Goal: Contribute content

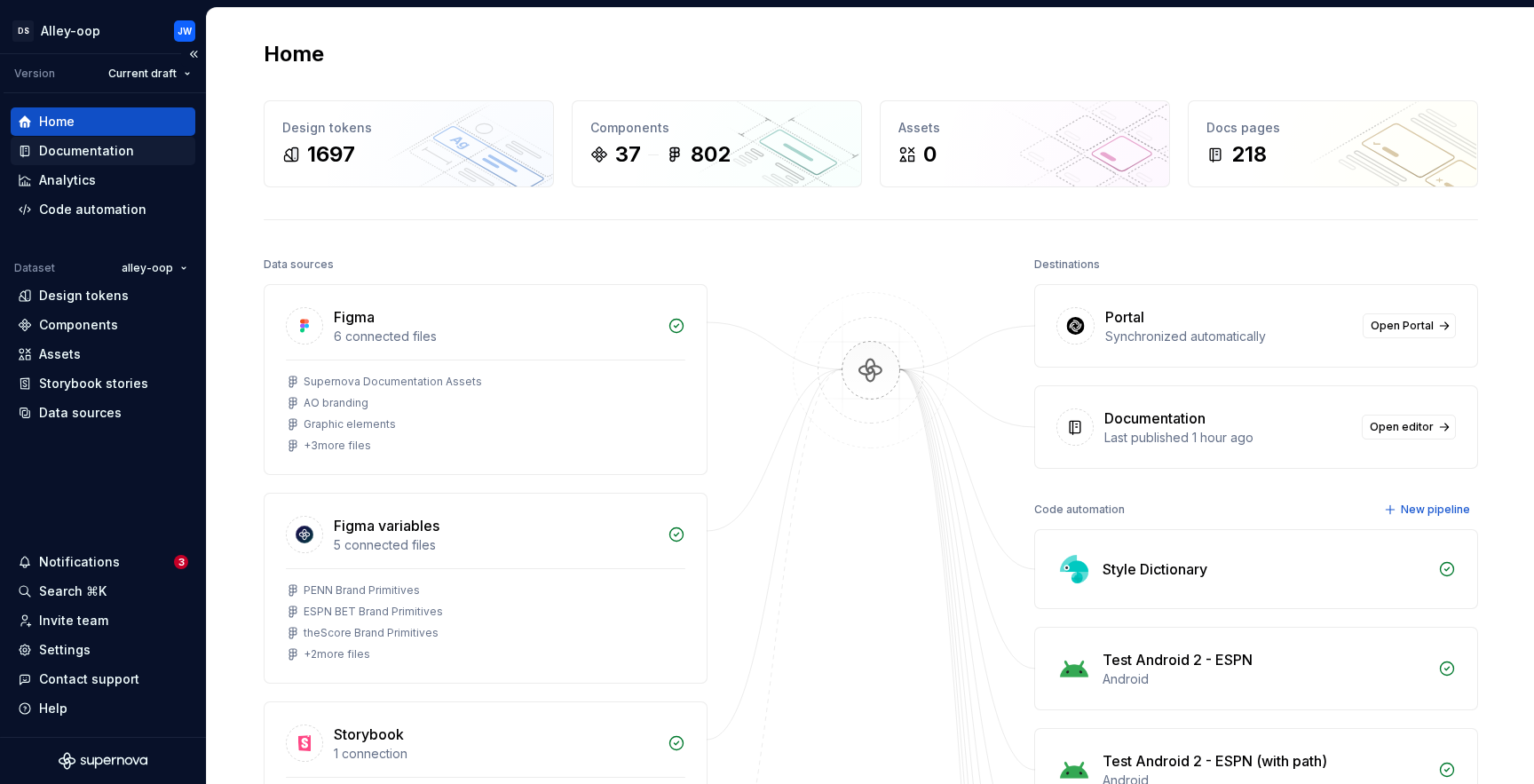
click at [107, 146] on div "Documentation" at bounding box center [86, 150] width 95 height 18
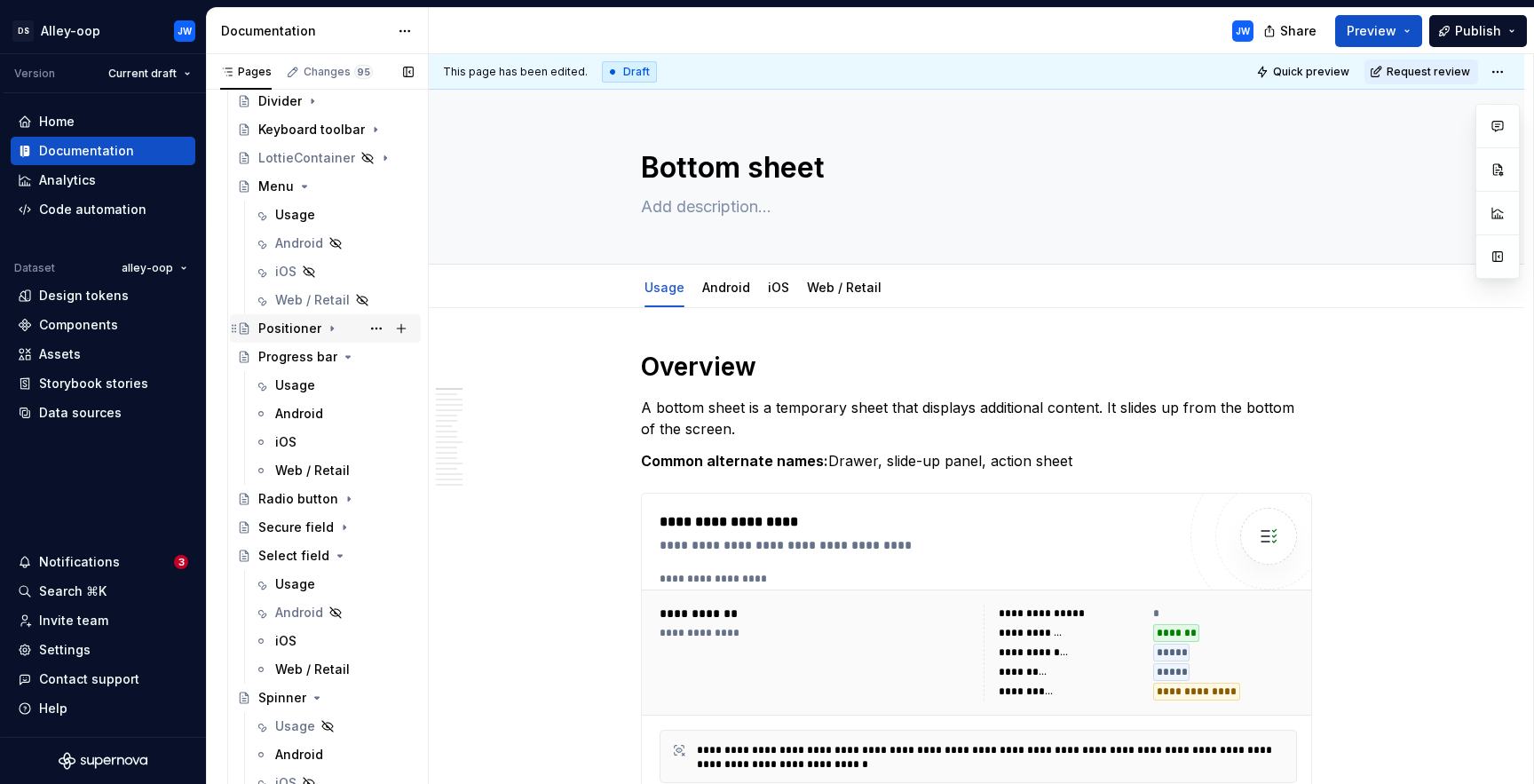
scroll to position [2367, 0]
click at [310, 212] on div "Usage" at bounding box center [295, 219] width 40 height 18
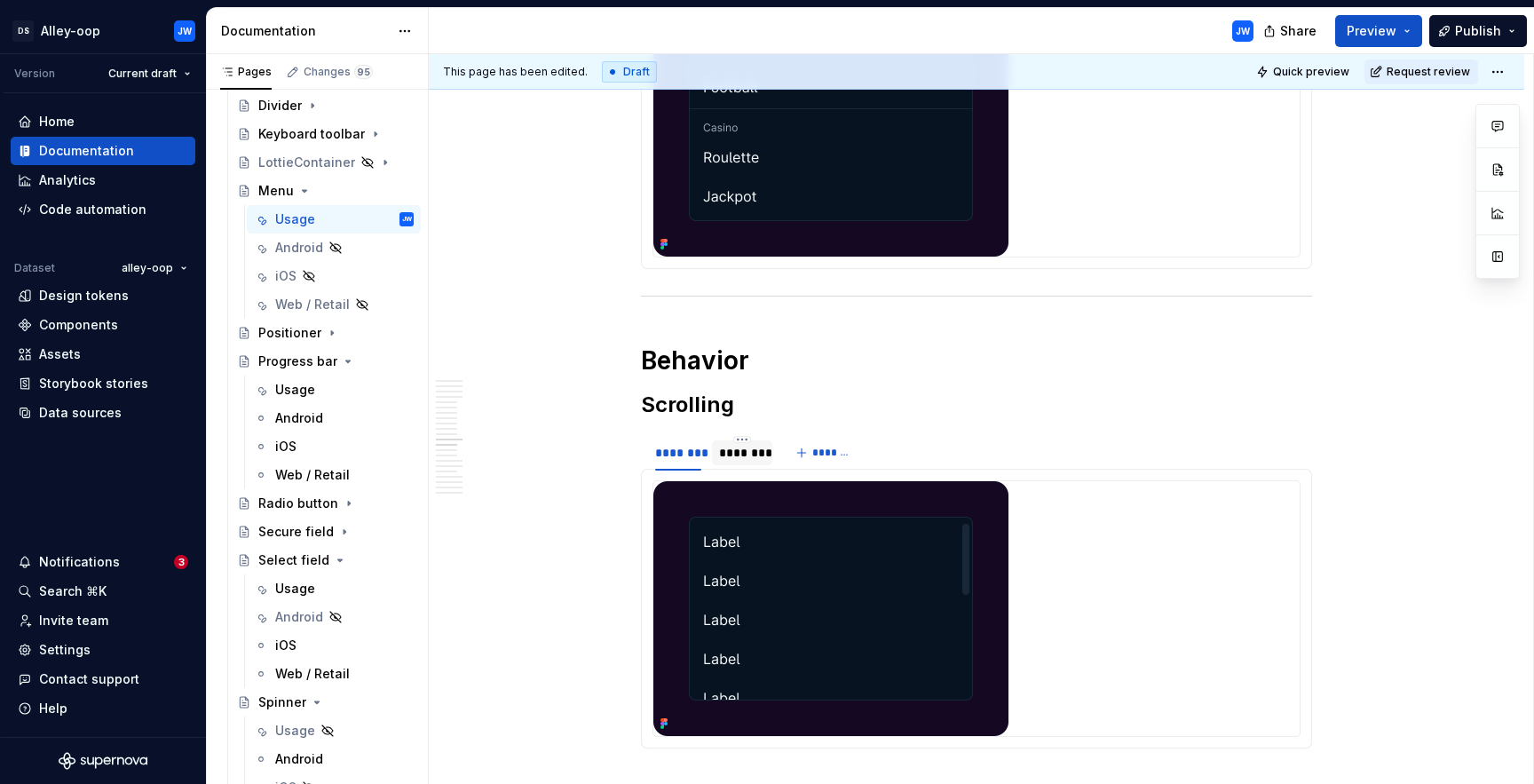
scroll to position [4767, 0]
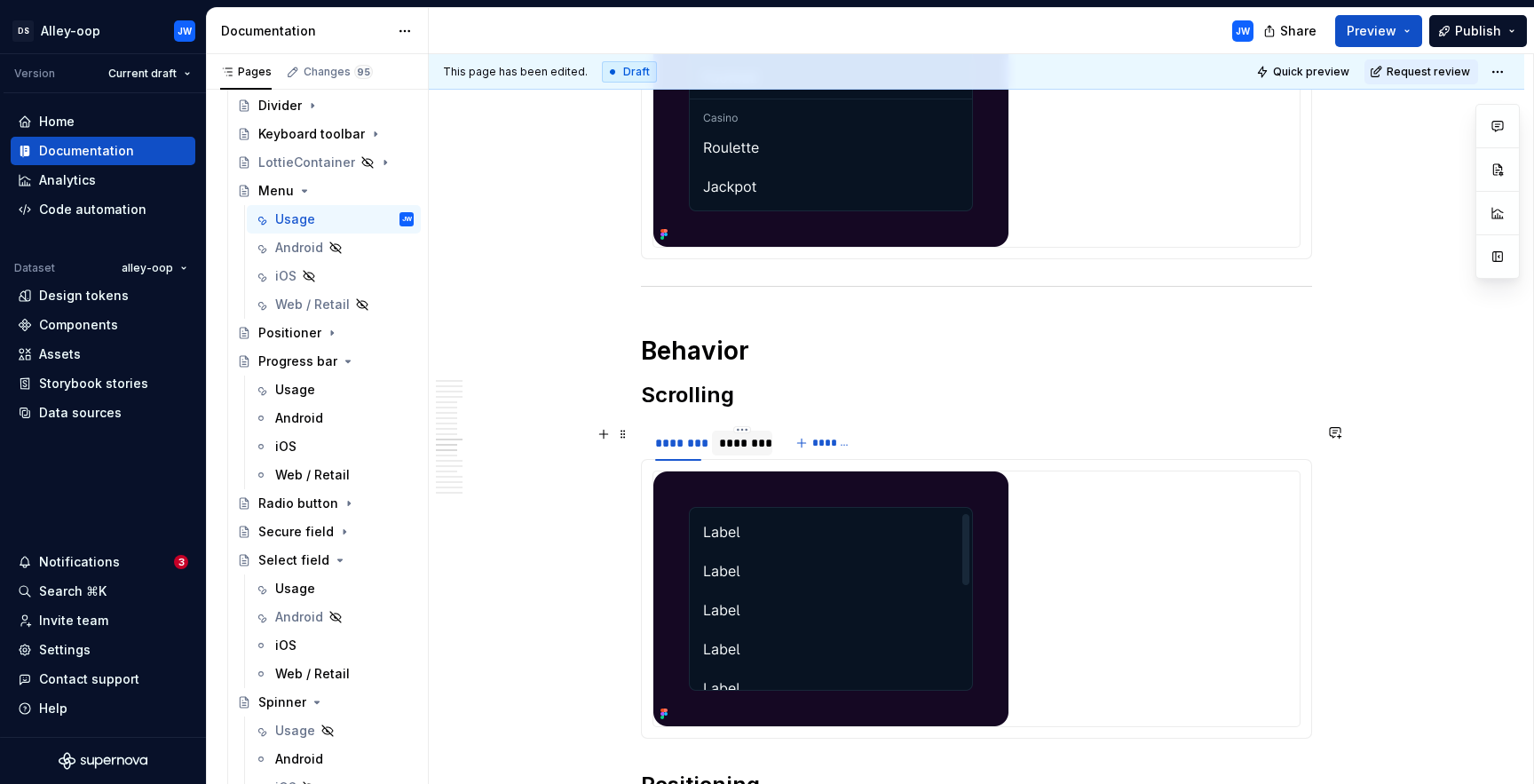
click at [740, 446] on div "********" at bounding box center [742, 442] width 46 height 18
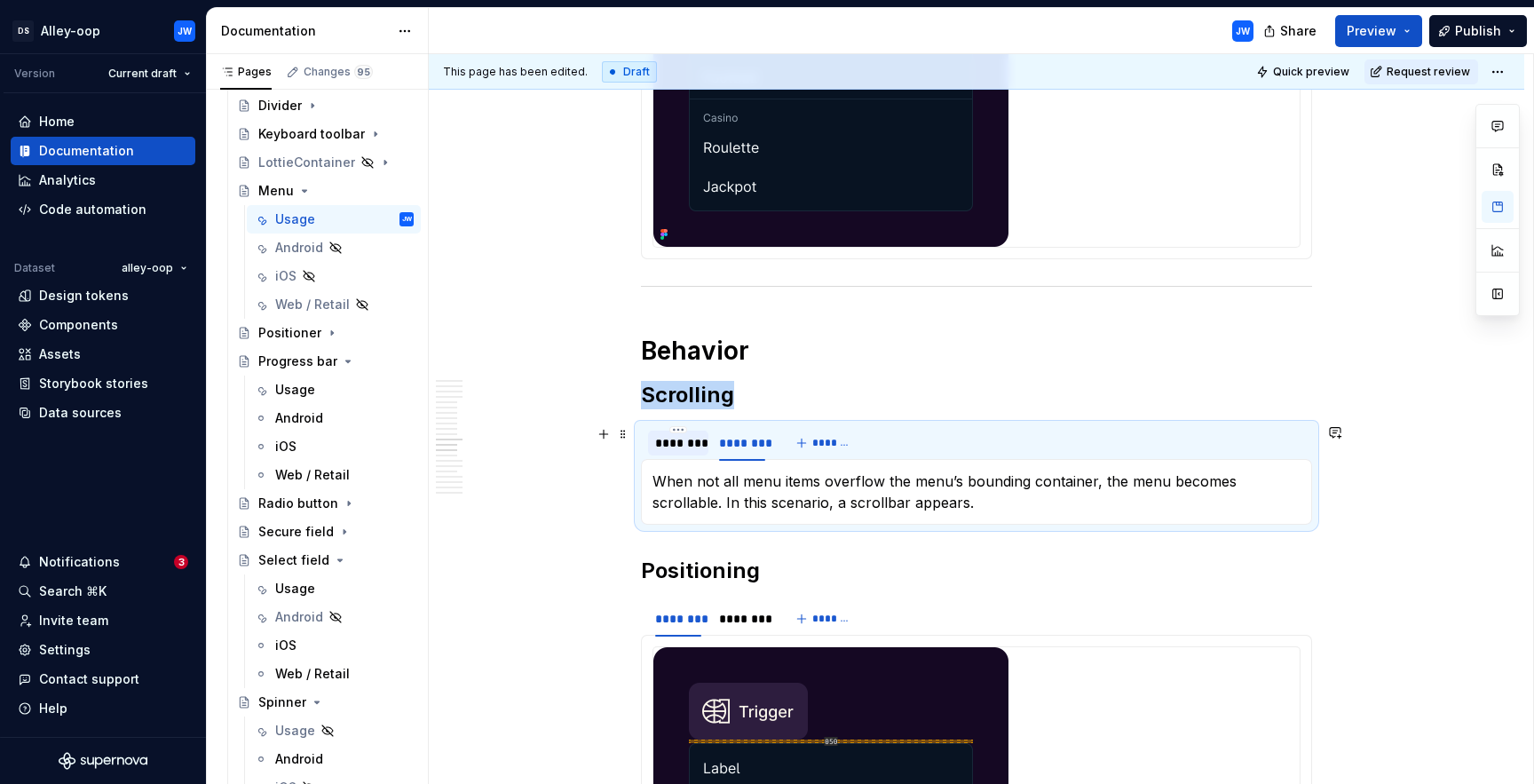
click at [668, 444] on div "********" at bounding box center [678, 442] width 46 height 18
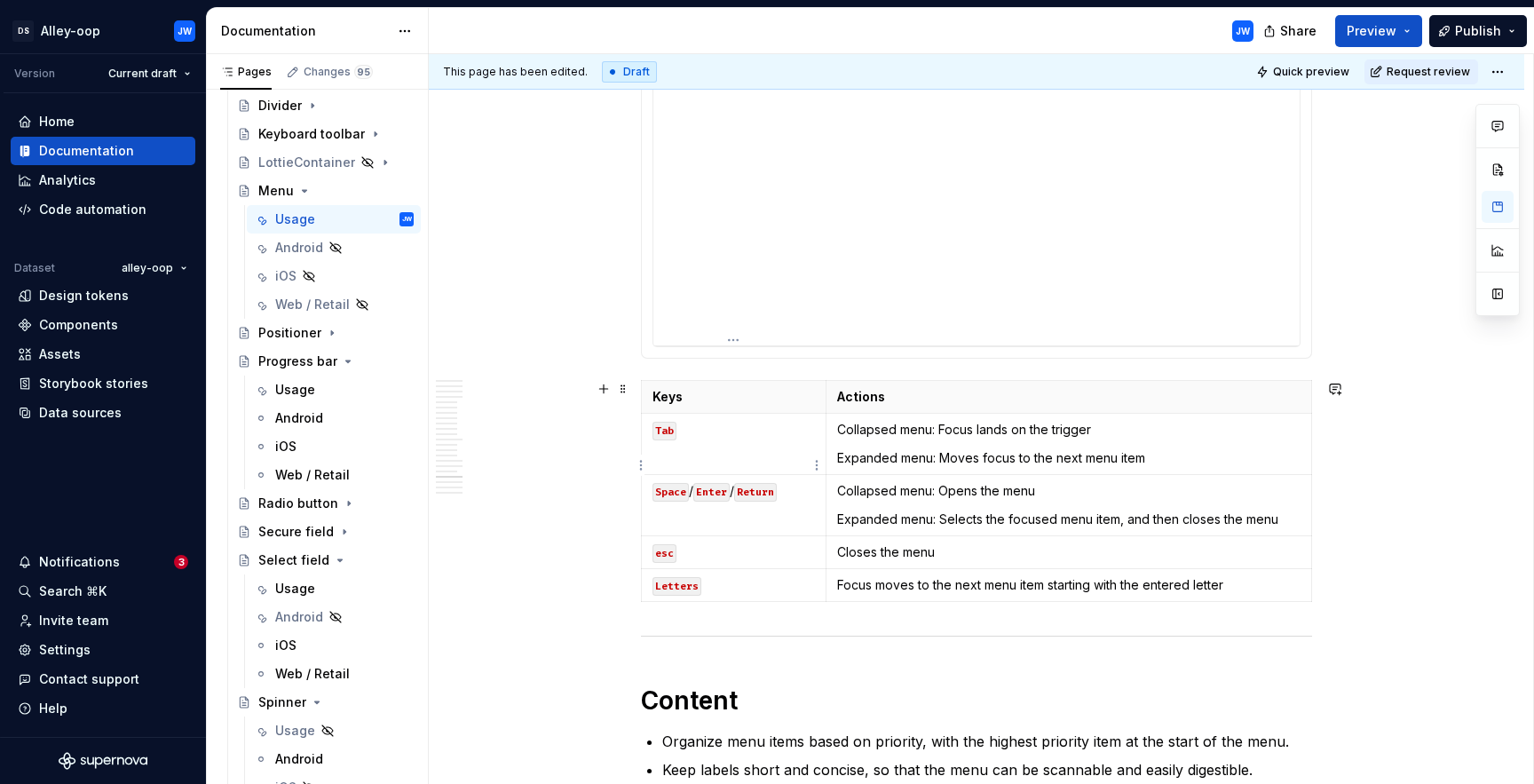
scroll to position [7777, 0]
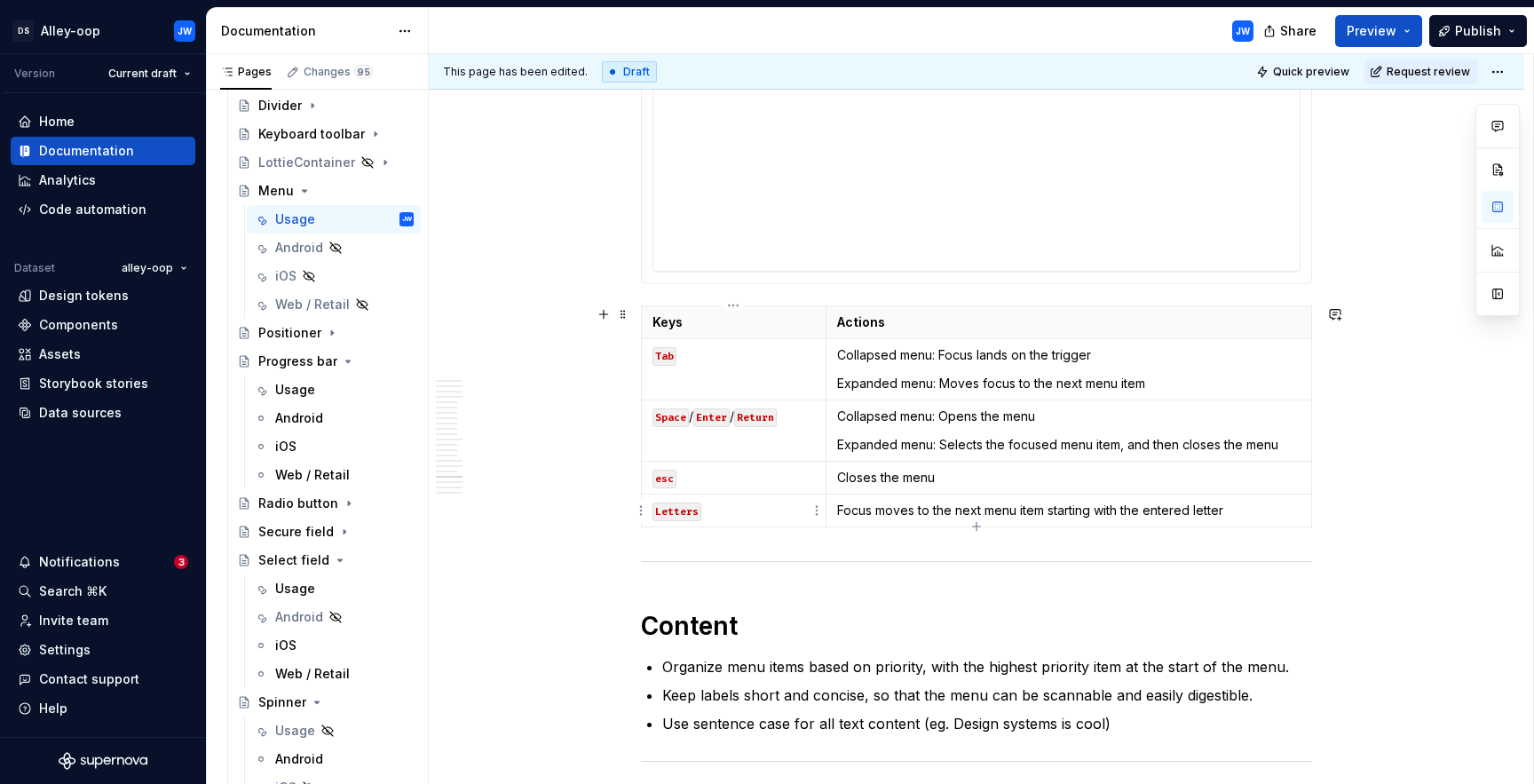
click at [767, 501] on p "Letters" at bounding box center [733, 510] width 162 height 18
click at [769, 373] on td "Tab" at bounding box center [734, 369] width 184 height 61
click at [664, 389] on td "Tab" at bounding box center [734, 369] width 184 height 61
click at [719, 324] on p "Keys" at bounding box center [733, 322] width 162 height 18
click at [781, 505] on p "Letters" at bounding box center [733, 510] width 162 height 18
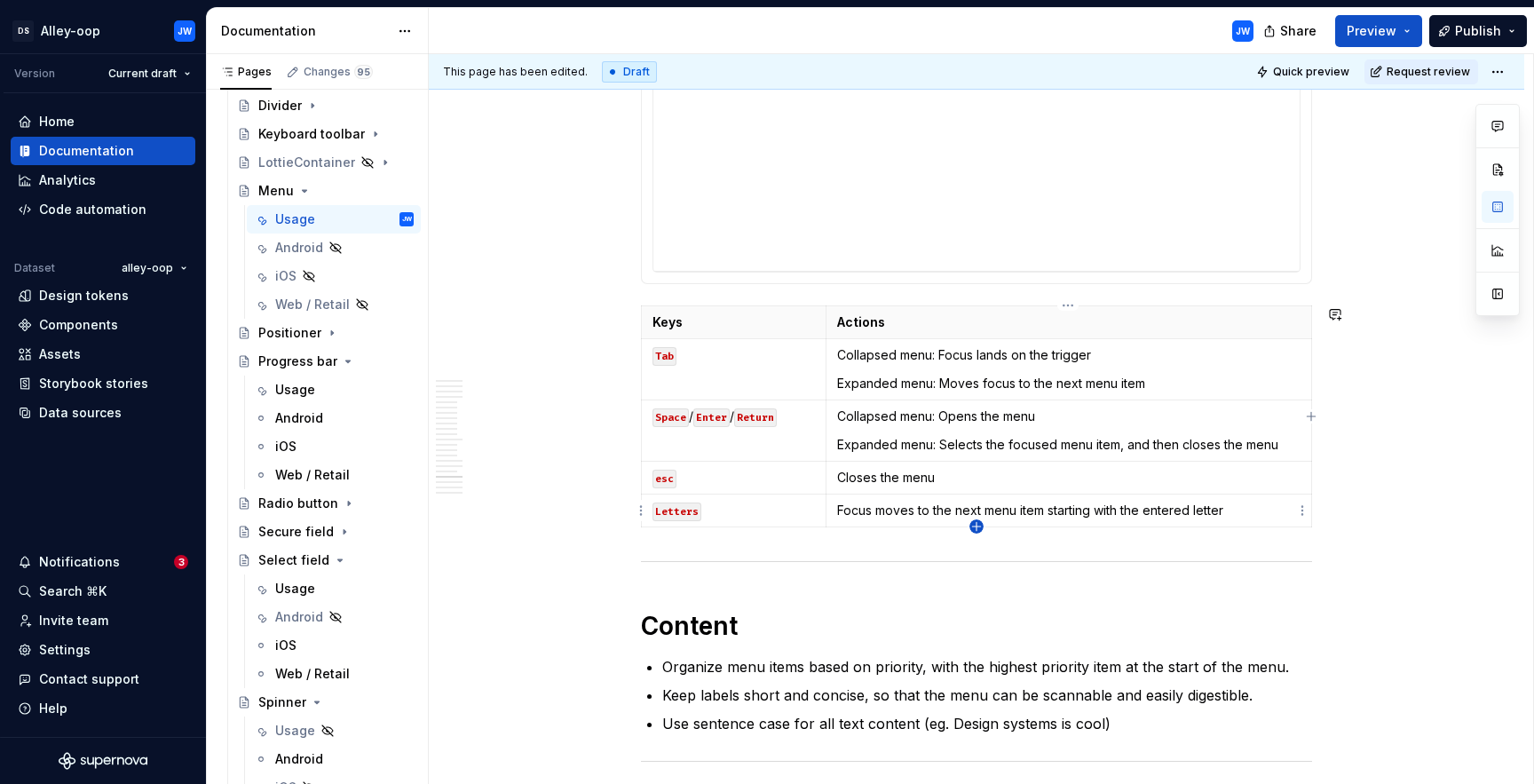
click at [978, 525] on icon "button" at bounding box center [976, 525] width 14 height 14
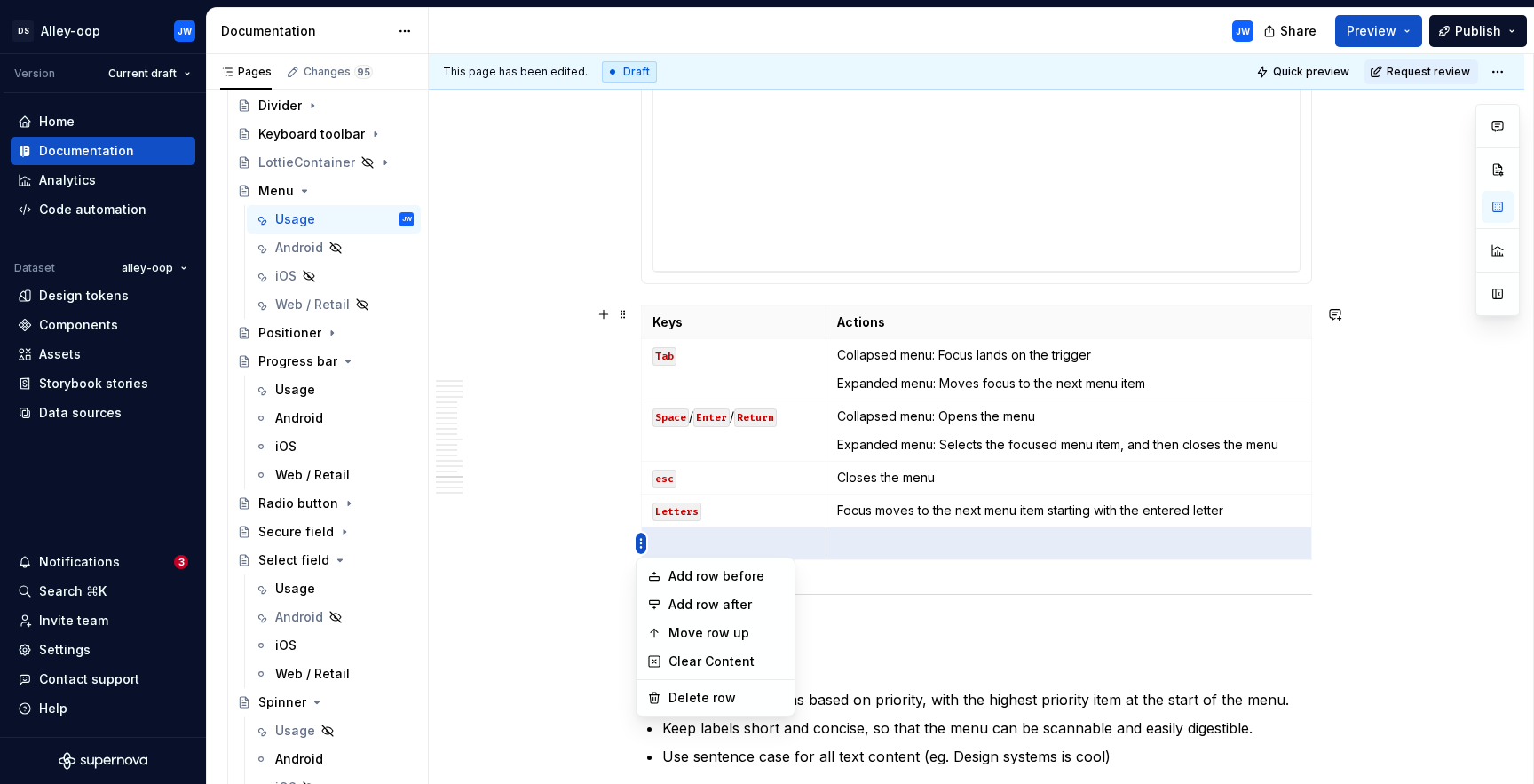
click at [652, 457] on html "[PERSON_NAME]-oop JW Version Current draft Home Documentation Analytics Code au…" at bounding box center [767, 392] width 1534 height 784
click at [714, 635] on div "Move row up" at bounding box center [726, 632] width 116 height 18
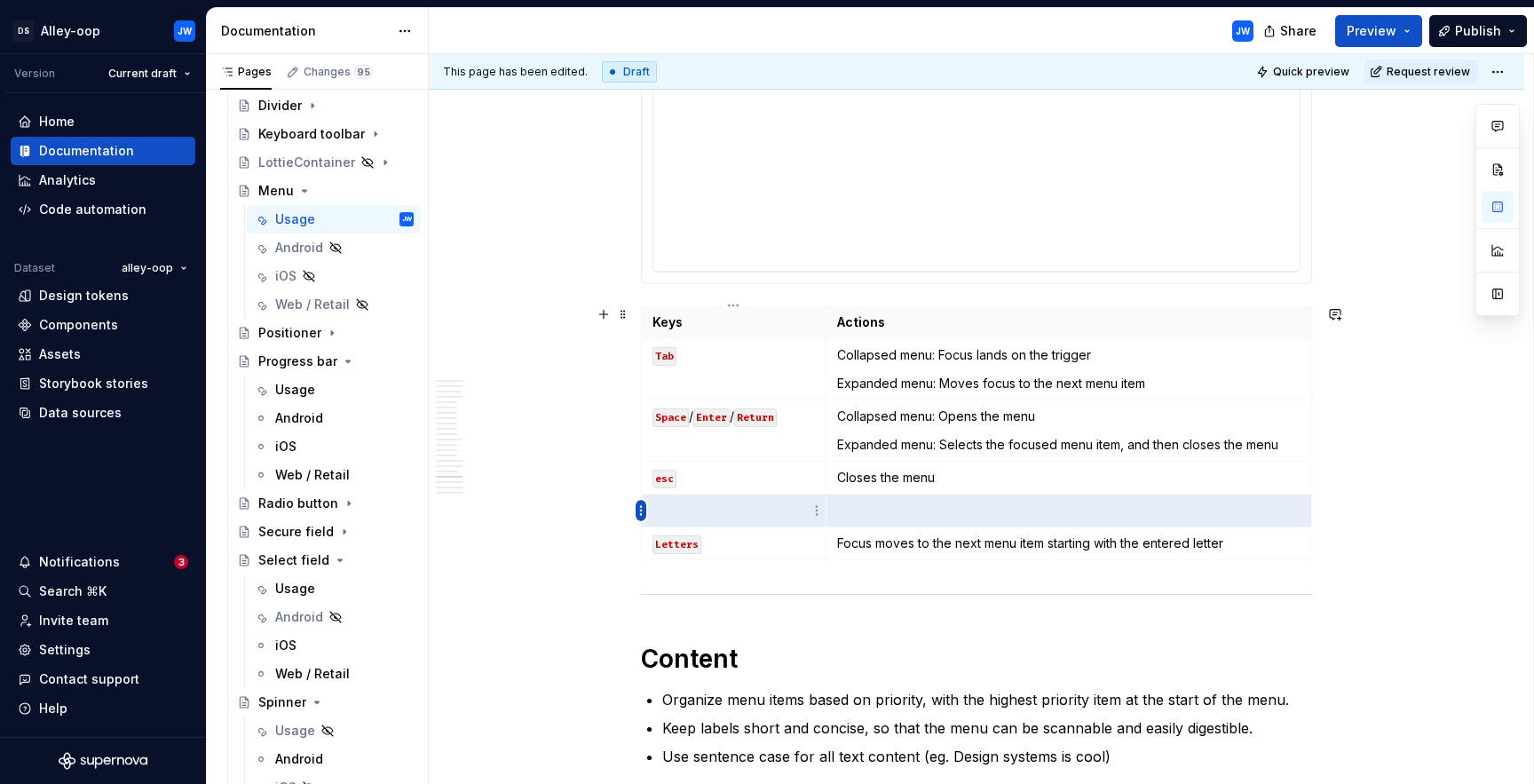
click at [637, 512] on html "[PERSON_NAME]-oop JW Version Current draft Home Documentation Analytics Code au…" at bounding box center [767, 392] width 1534 height 784
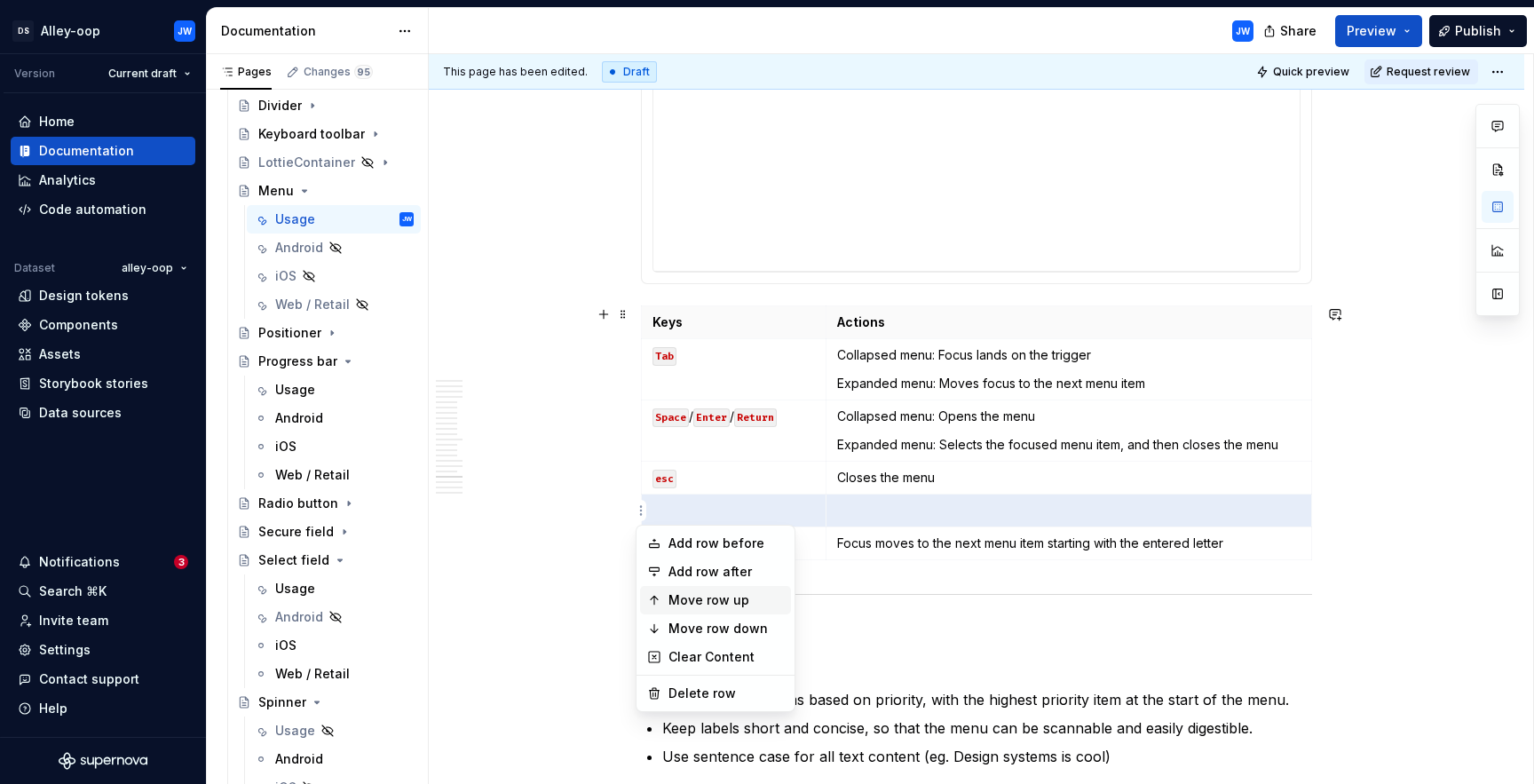
click at [702, 597] on div "Move row up" at bounding box center [726, 600] width 116 height 18
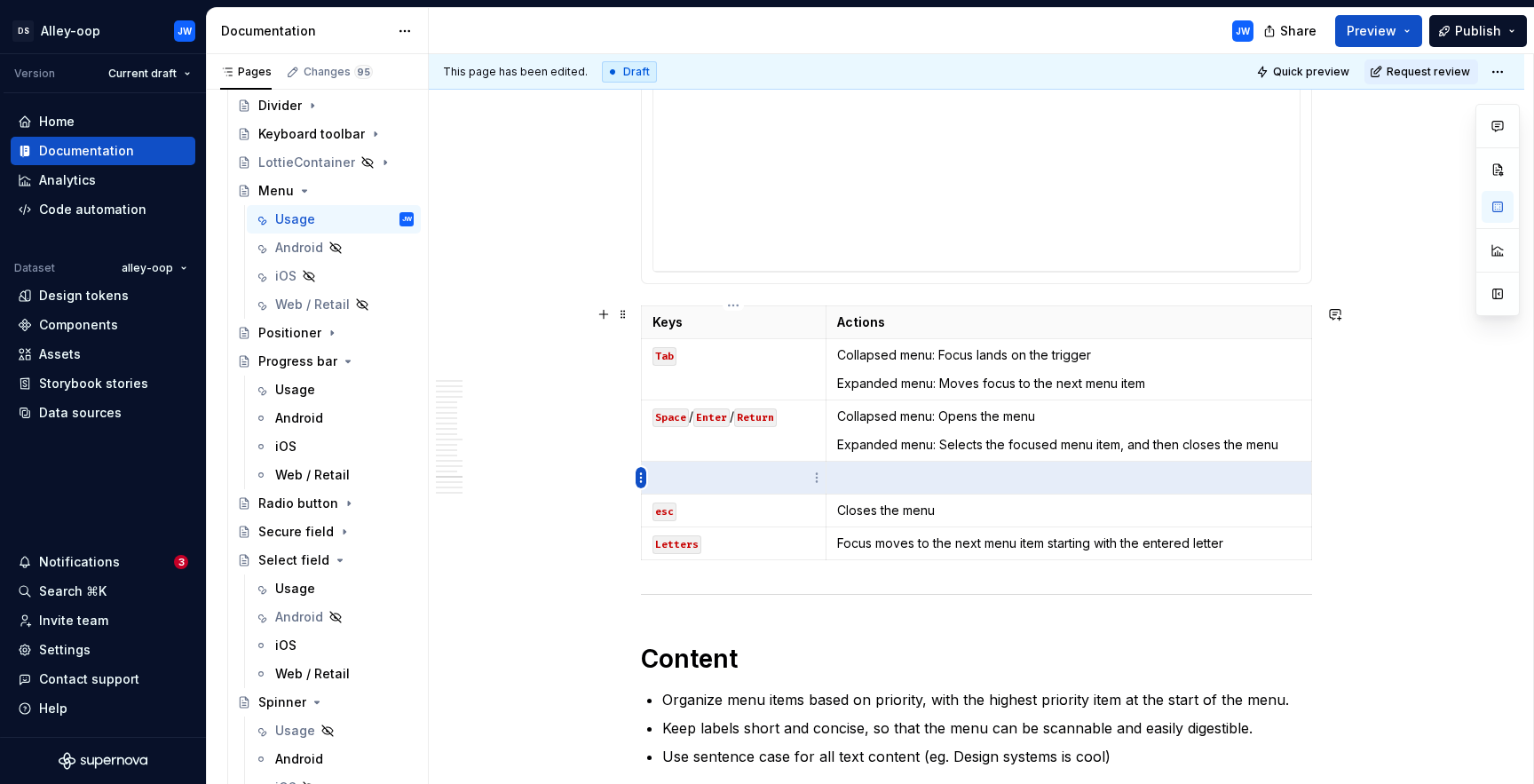
click at [642, 474] on html "[PERSON_NAME]-oop JW Version Current draft Home Documentation Analytics Code au…" at bounding box center [767, 392] width 1534 height 784
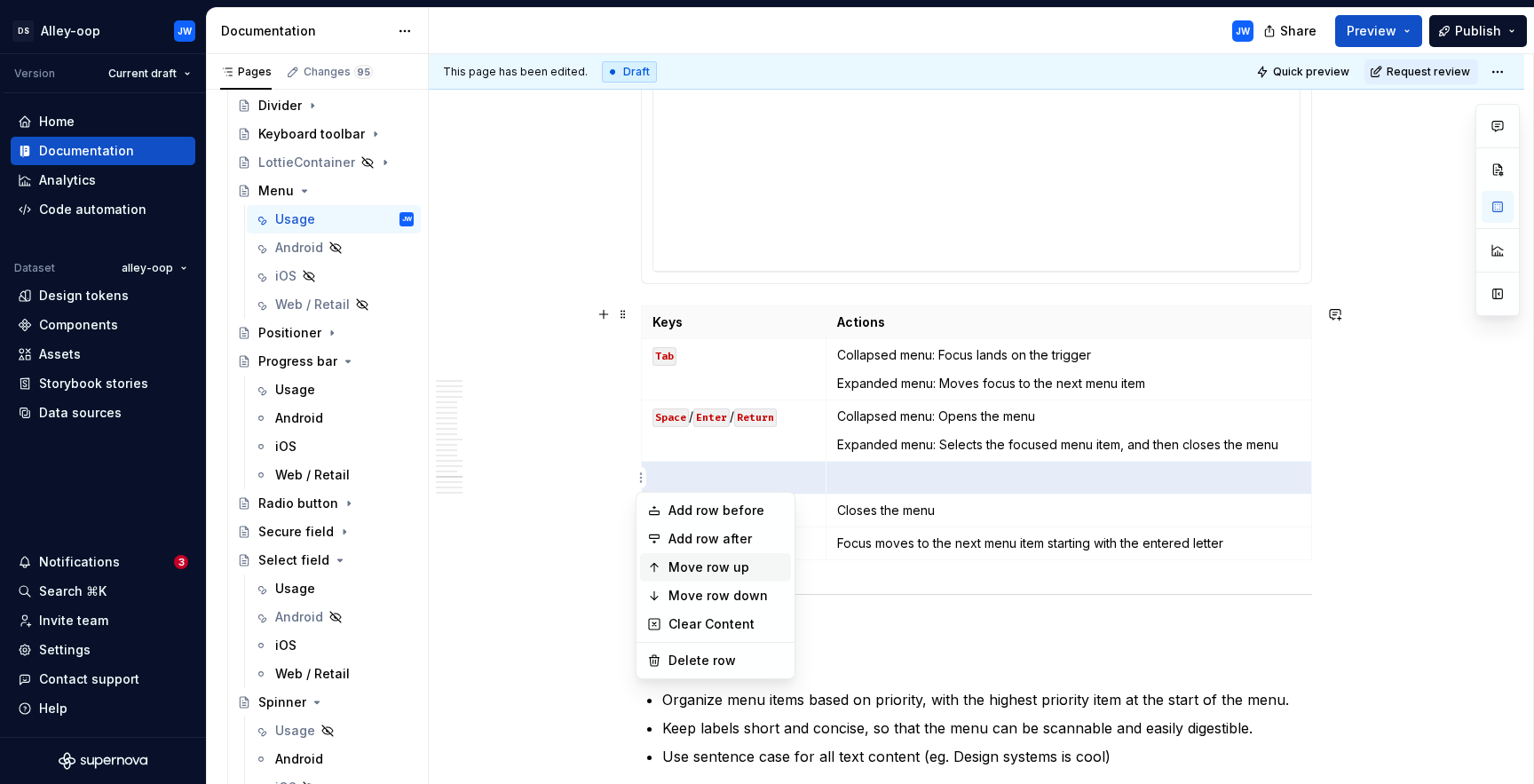
click at [697, 565] on div "Move row up" at bounding box center [726, 566] width 116 height 18
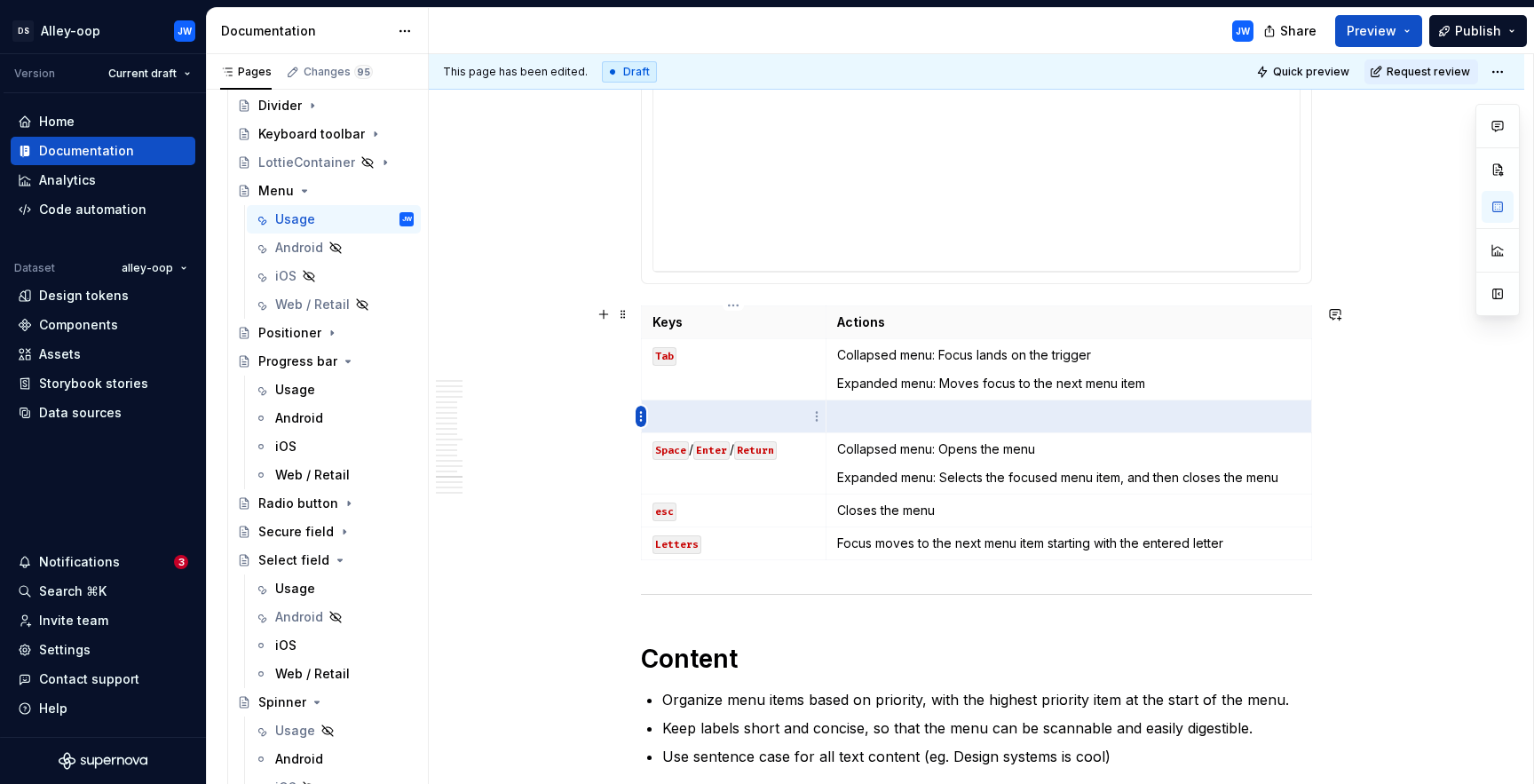
click at [640, 421] on html "[PERSON_NAME]-oop JW Version Current draft Home Documentation Analytics Code au…" at bounding box center [767, 392] width 1534 height 784
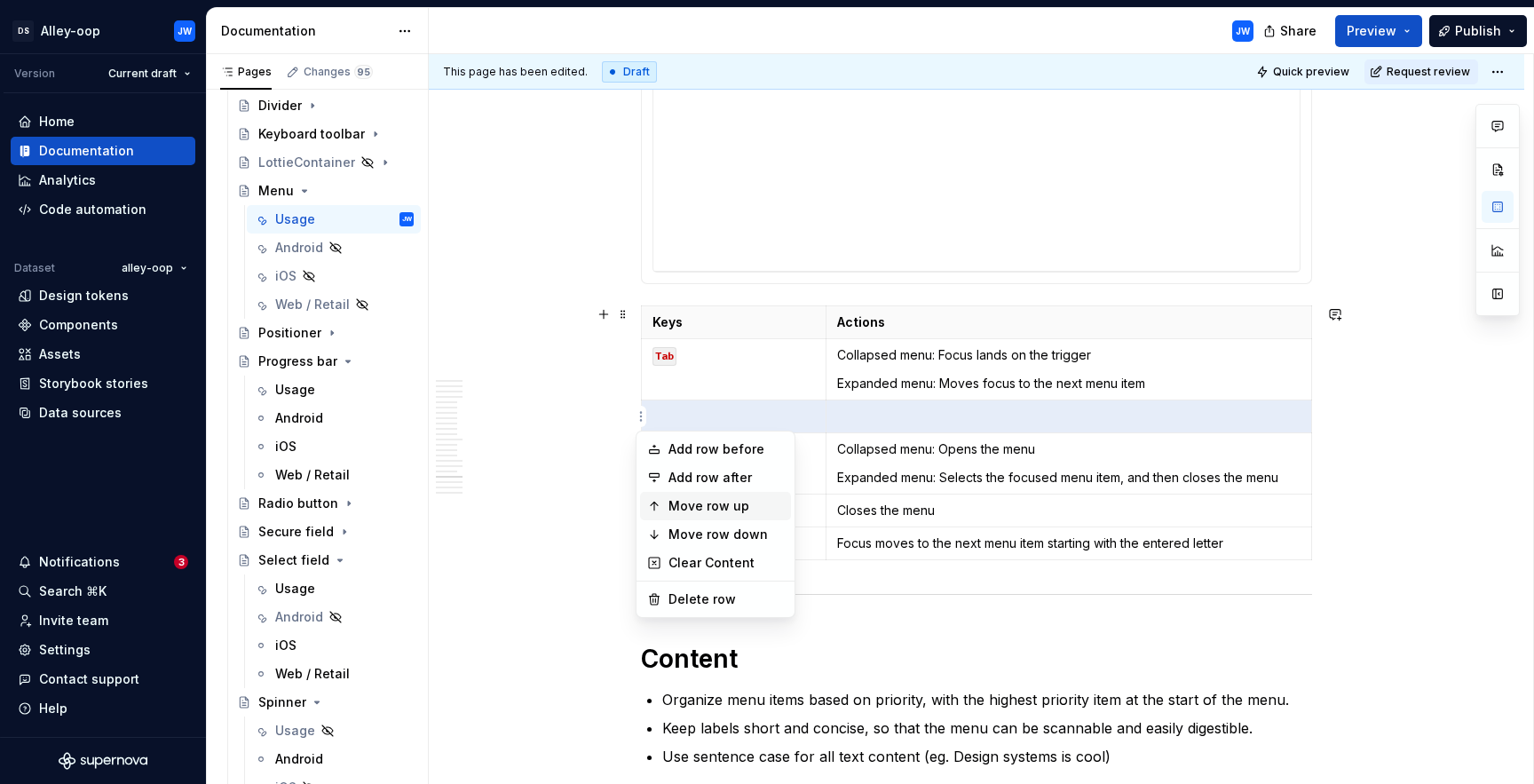
click at [691, 509] on div "Move row up" at bounding box center [726, 505] width 116 height 18
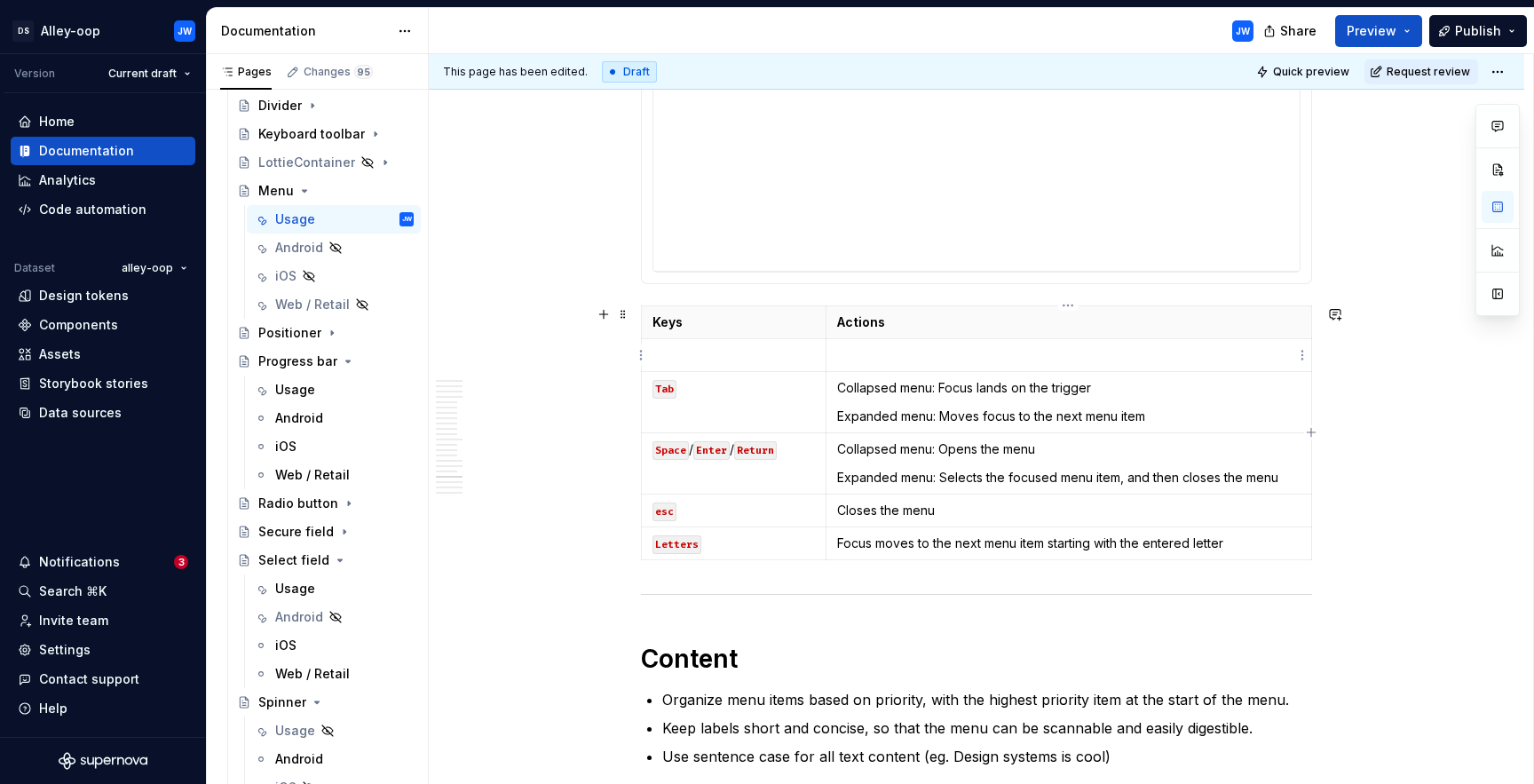
click at [1035, 360] on p at bounding box center [1069, 355] width 463 height 18
click at [763, 348] on p at bounding box center [733, 355] width 162 height 18
click at [905, 357] on p at bounding box center [1069, 355] width 463 height 18
click at [1299, 362] on html "[PERSON_NAME]-oop JW Version Current draft Home Documentation Analytics Code au…" at bounding box center [767, 392] width 1534 height 784
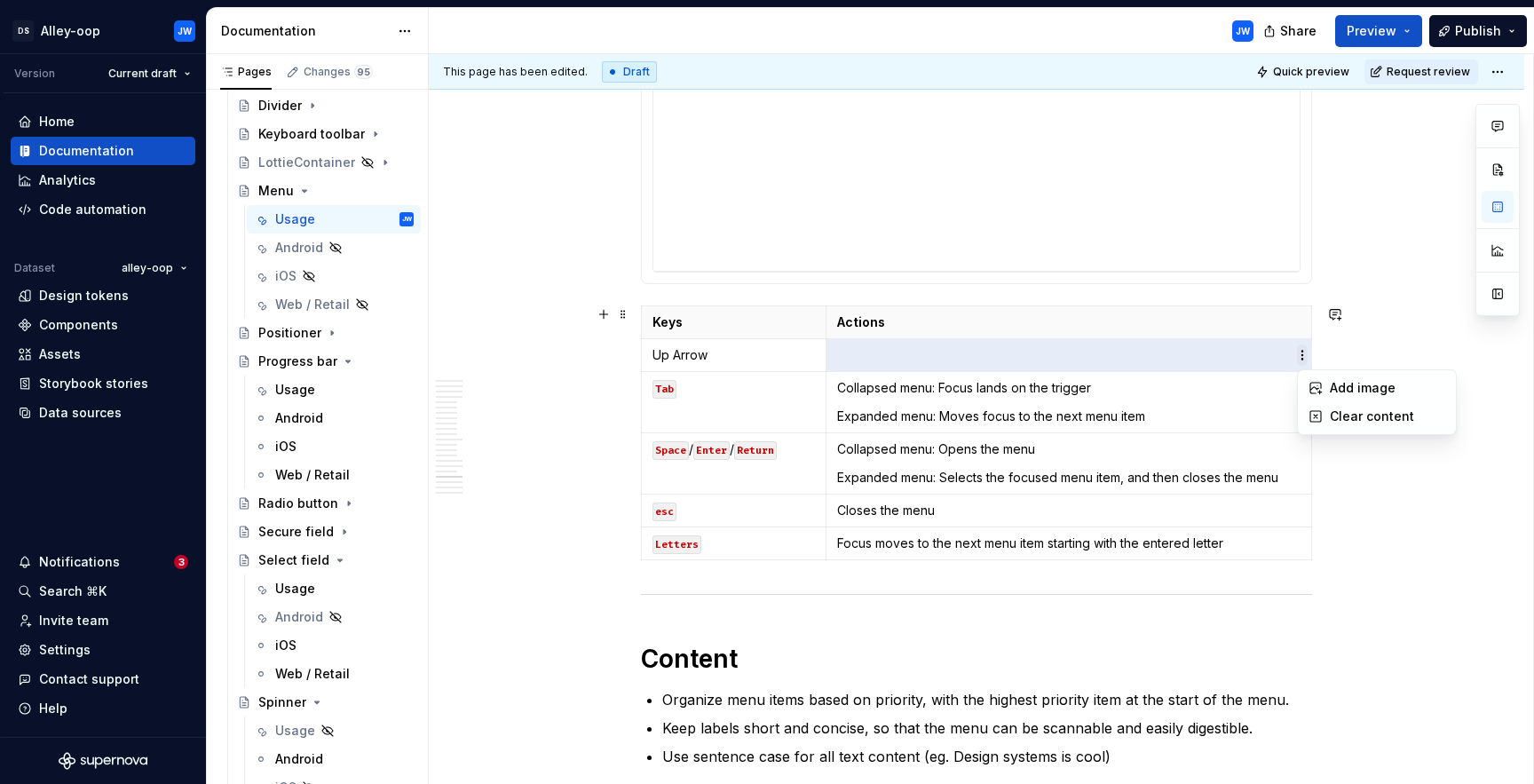
click at [1299, 362] on html "[PERSON_NAME]-oop JW Version Current draft Home Documentation Analytics Code au…" at bounding box center [767, 392] width 1534 height 784
click at [643, 355] on html "[PERSON_NAME]-oop JW Version Current draft Home Documentation Analytics Code au…" at bounding box center [767, 392] width 1534 height 784
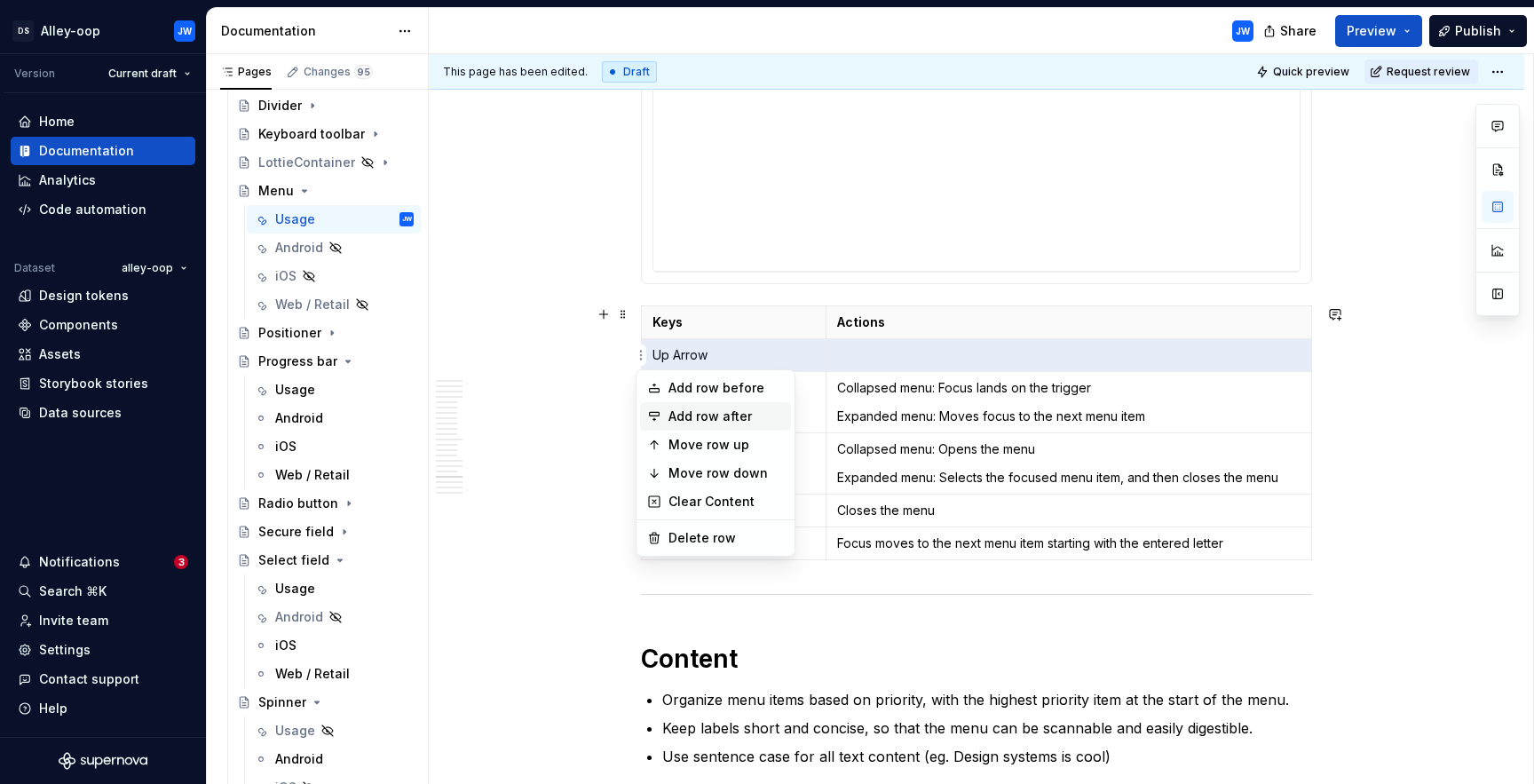
click at [681, 411] on div "Add row after" at bounding box center [726, 416] width 116 height 18
type textarea "*"
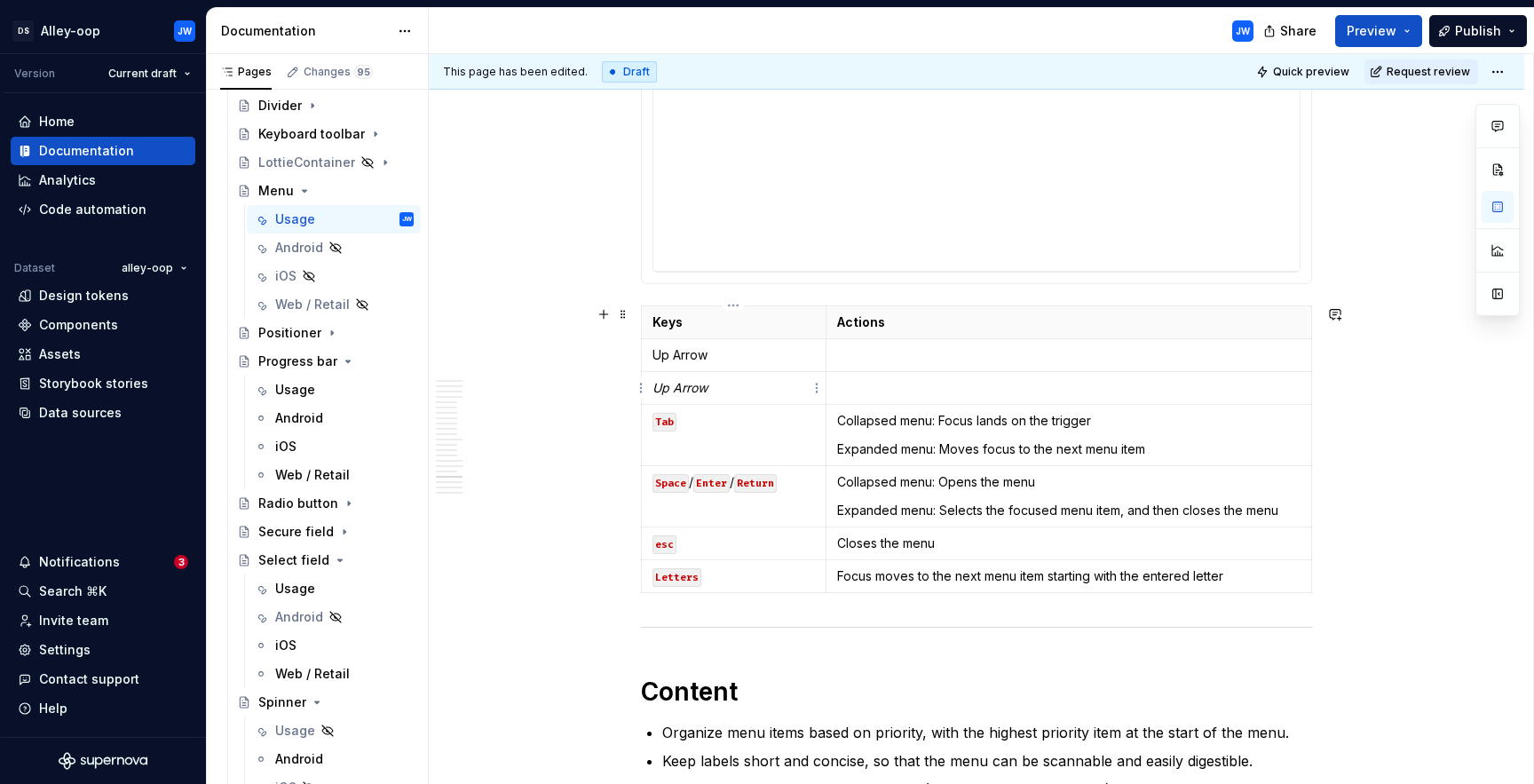
click at [659, 390] on em "Up Arrow" at bounding box center [679, 387] width 55 height 15
click at [696, 360] on p "Up Arrow" at bounding box center [733, 355] width 162 height 18
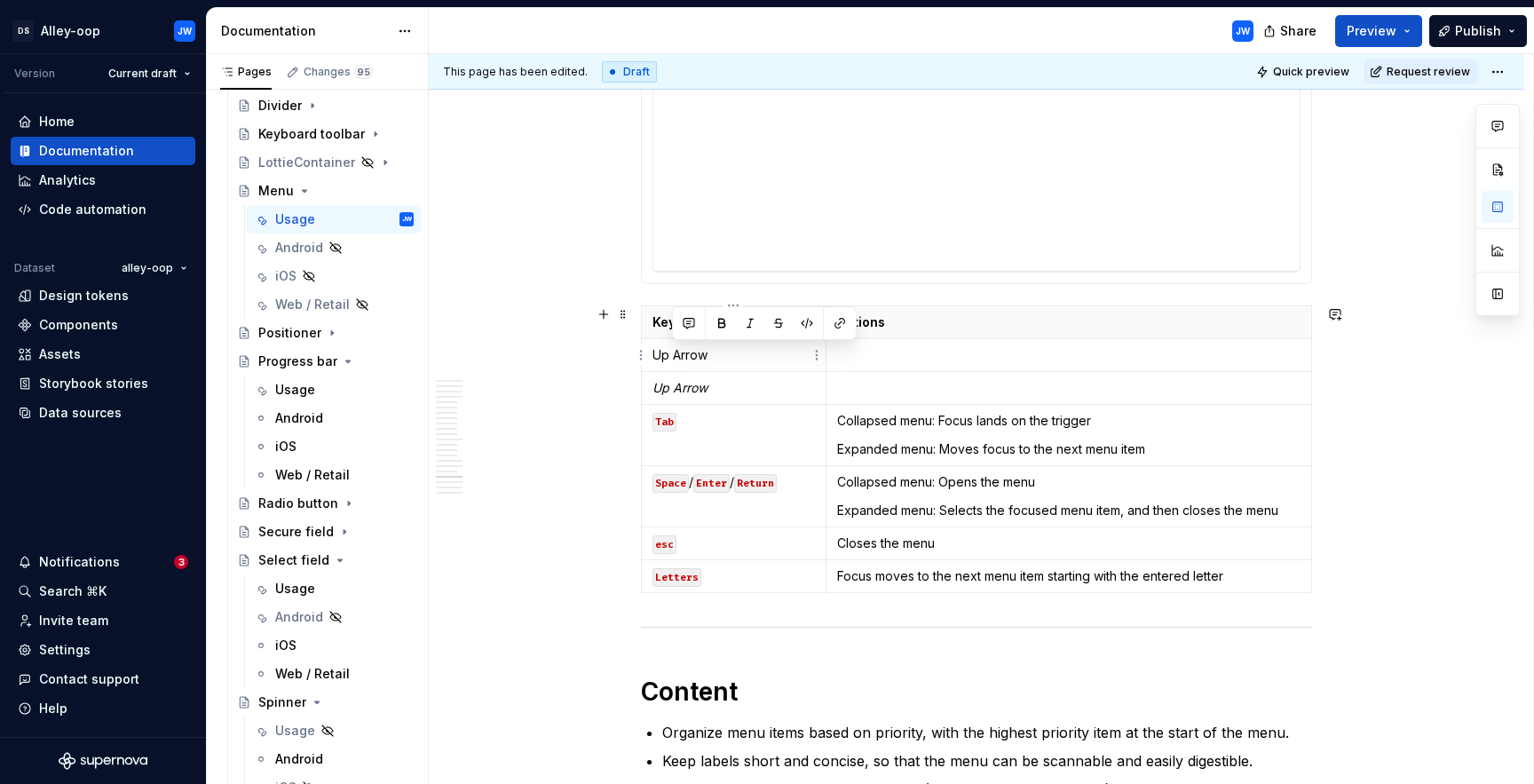
click at [696, 360] on p "Up Arrow" at bounding box center [733, 355] width 162 height 18
click at [693, 388] on em "Up Arrow" at bounding box center [679, 387] width 55 height 15
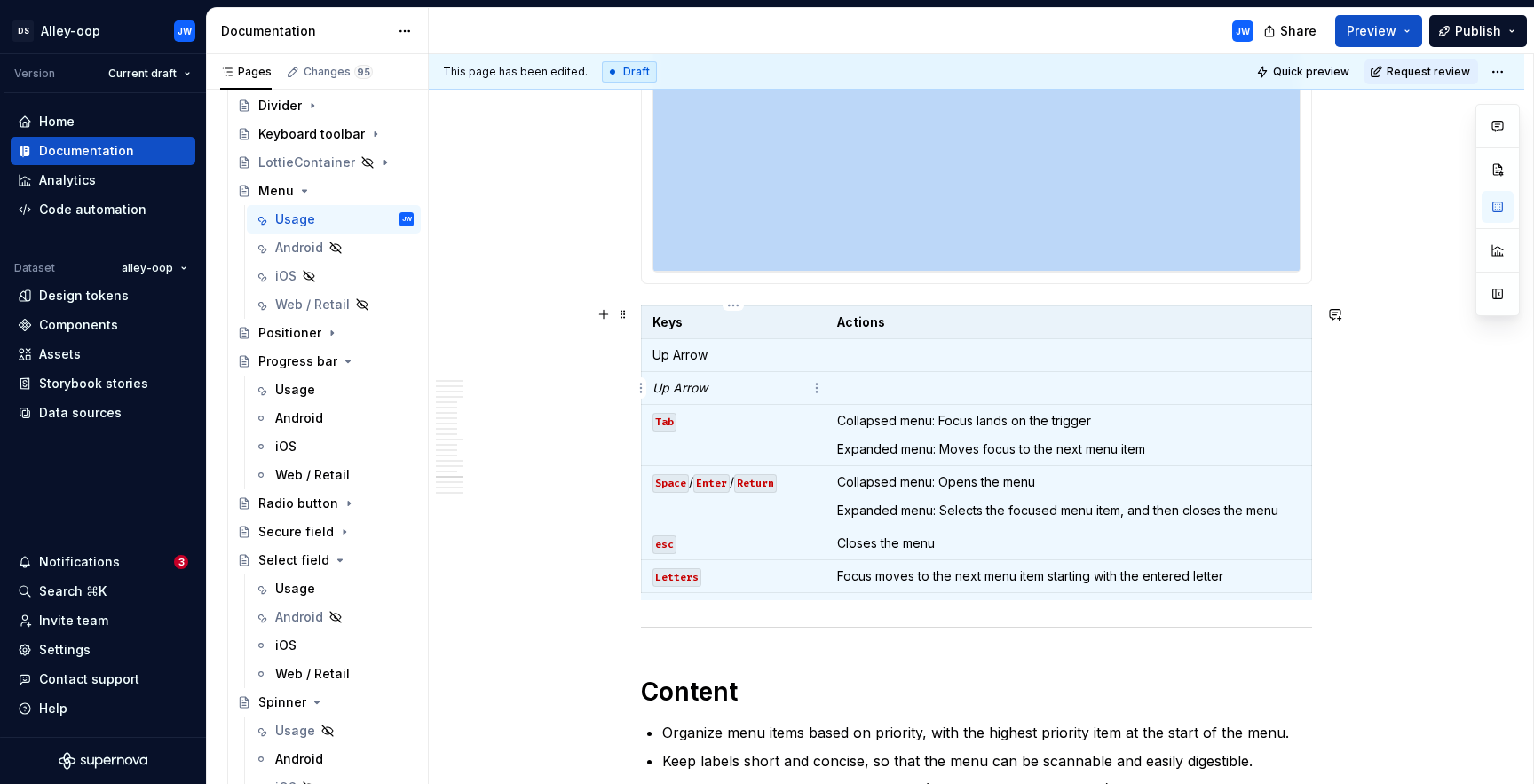
click at [693, 388] on em "Up Arrow" at bounding box center [679, 387] width 55 height 15
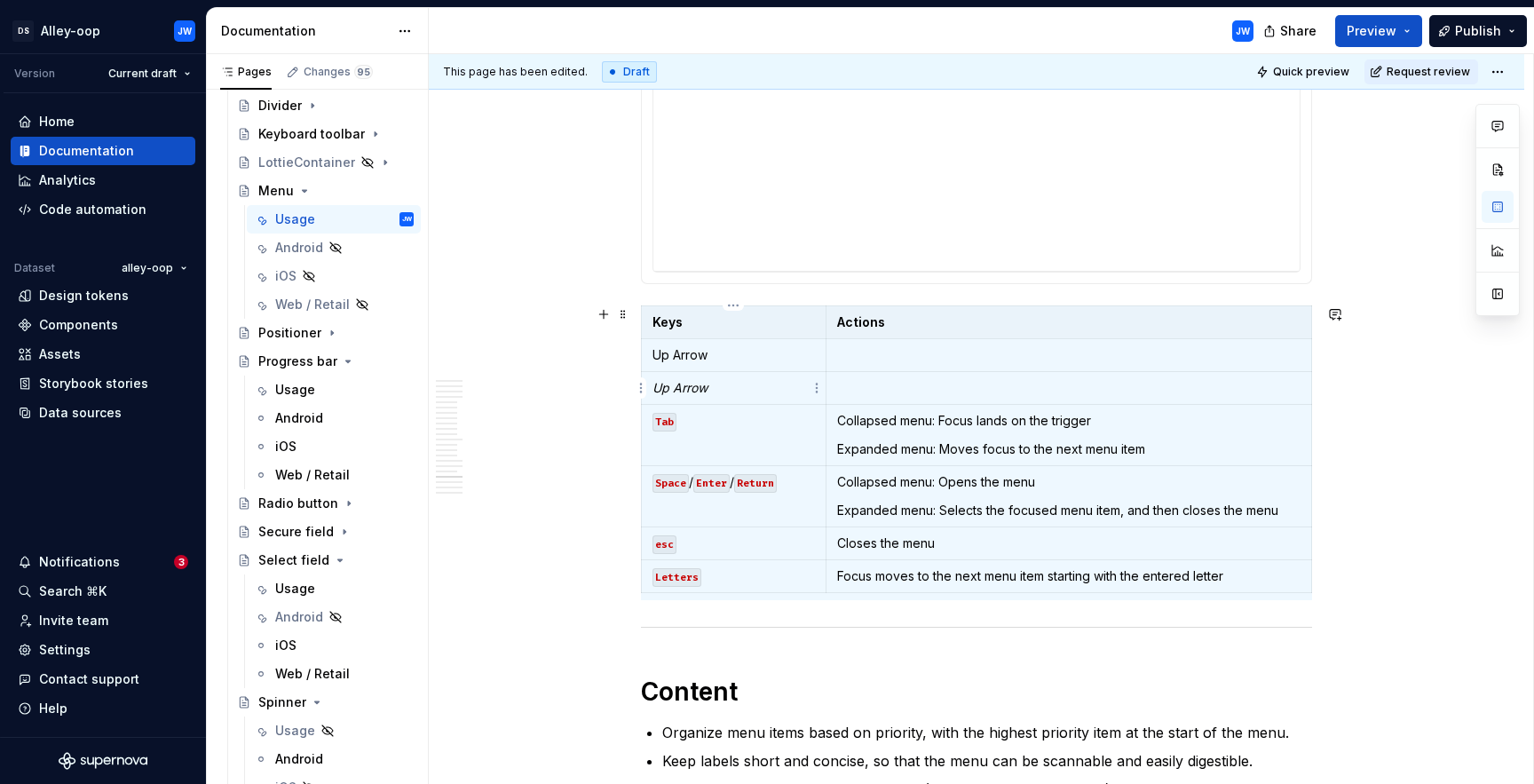
click at [692, 388] on em "Up Arrow" at bounding box center [679, 387] width 55 height 15
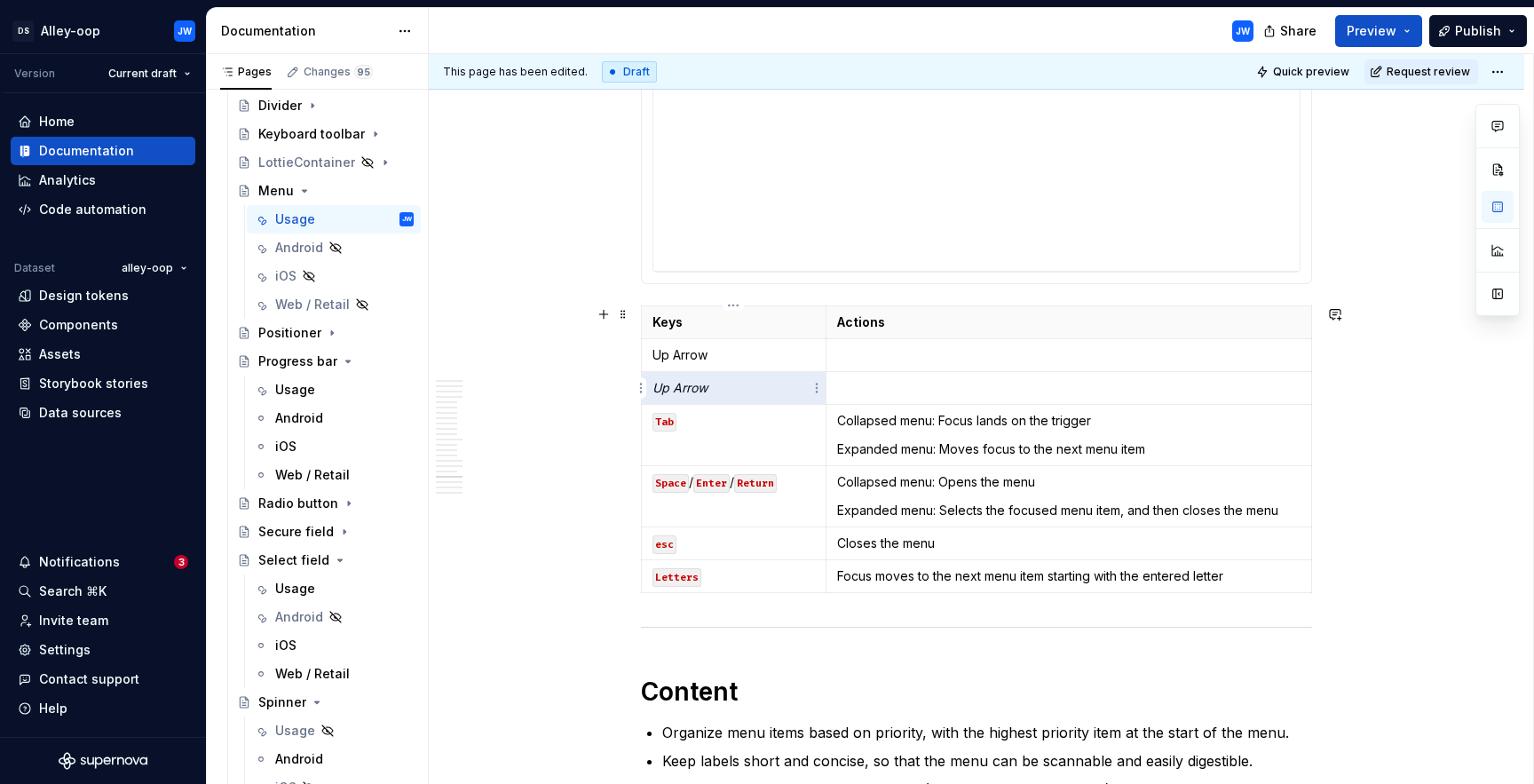
paste div
click at [658, 390] on p "Up Arrow" at bounding box center [733, 387] width 162 height 18
drag, startPoint x: 745, startPoint y: 386, endPoint x: 655, endPoint y: 354, distance: 95.5
click at [655, 354] on tbody "Keys Actions Up Arrow Down Arrow Tab Collapsed menu: Focus lands on the trigger…" at bounding box center [977, 449] width 670 height 286
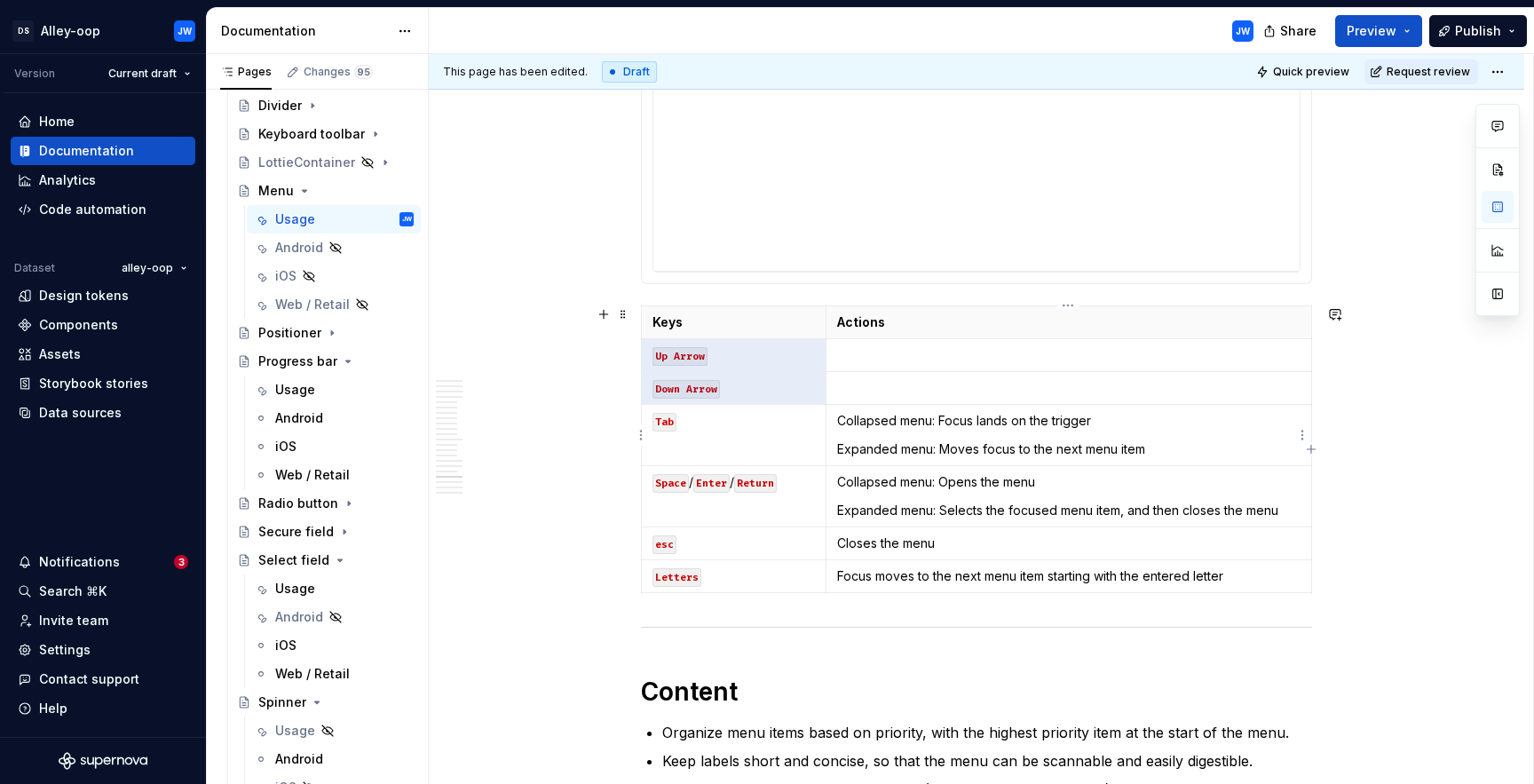
click at [995, 389] on p at bounding box center [1069, 387] width 463 height 18
click at [1101, 424] on p "Collapsed menu: Focus lands on the trigger" at bounding box center [1069, 420] width 463 height 18
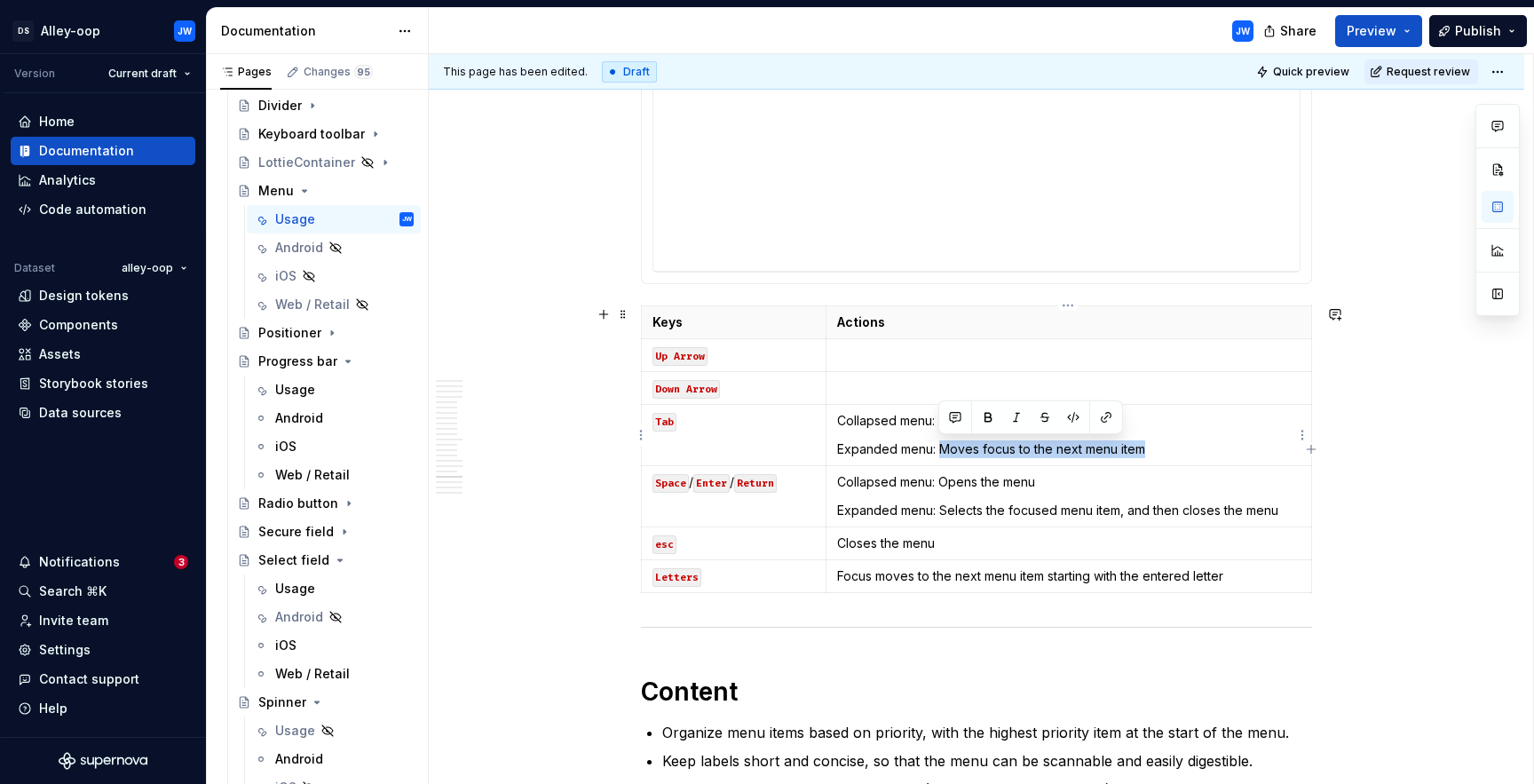
drag, startPoint x: 1160, startPoint y: 452, endPoint x: 940, endPoint y: 450, distance: 220.0
click at [940, 450] on p "Expanded menu: Moves focus to the next menu item" at bounding box center [1069, 449] width 463 height 18
copy p "Moves focus to the next menu item"
click at [879, 389] on p at bounding box center [1069, 387] width 463 height 18
click at [1029, 363] on p at bounding box center [1069, 355] width 463 height 18
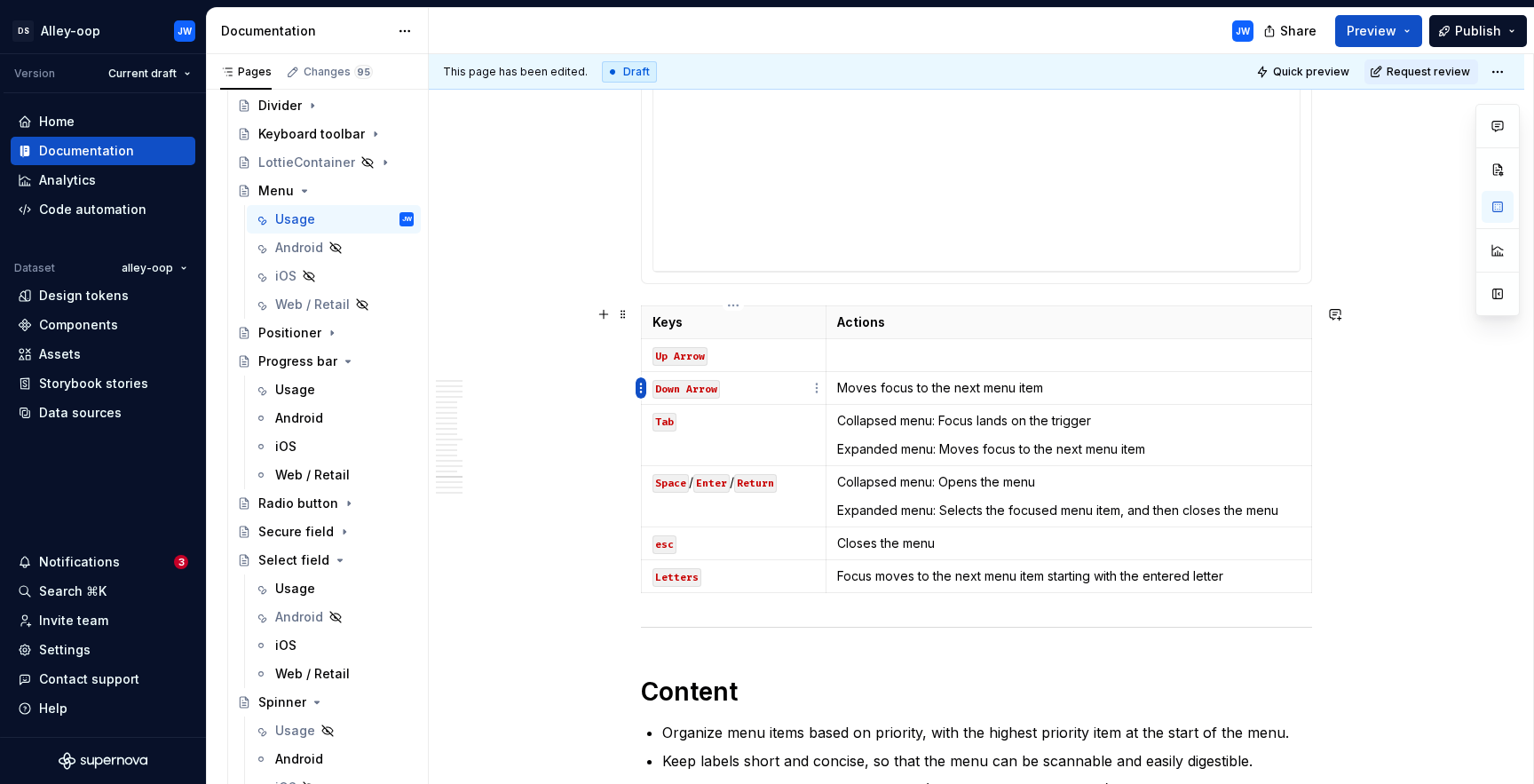
click at [638, 386] on html "[PERSON_NAME]-oop JW Version Current draft Home Documentation Analytics Code au…" at bounding box center [767, 392] width 1534 height 784
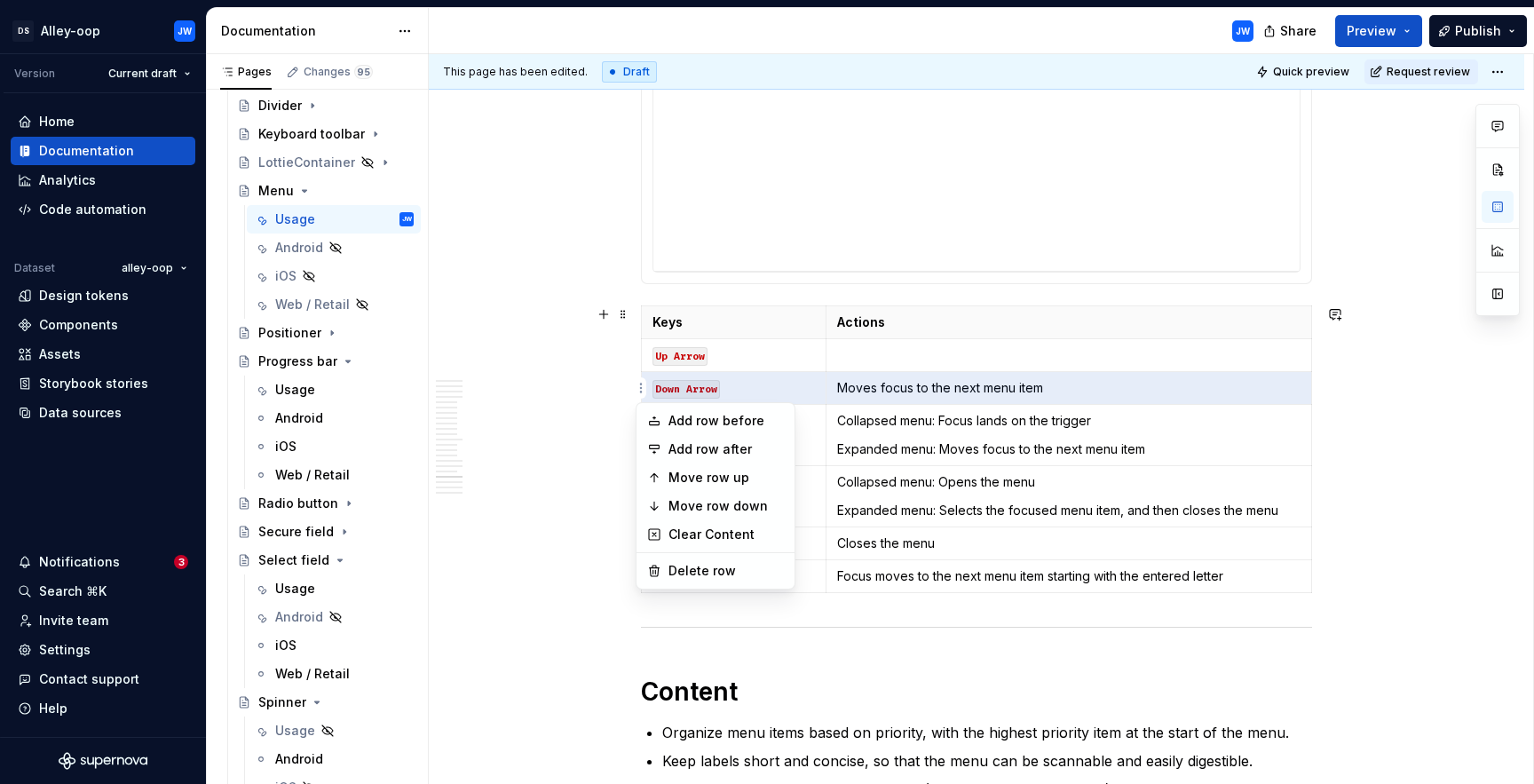
drag, startPoint x: 689, startPoint y: 450, endPoint x: 691, endPoint y: 474, distance: 24.1
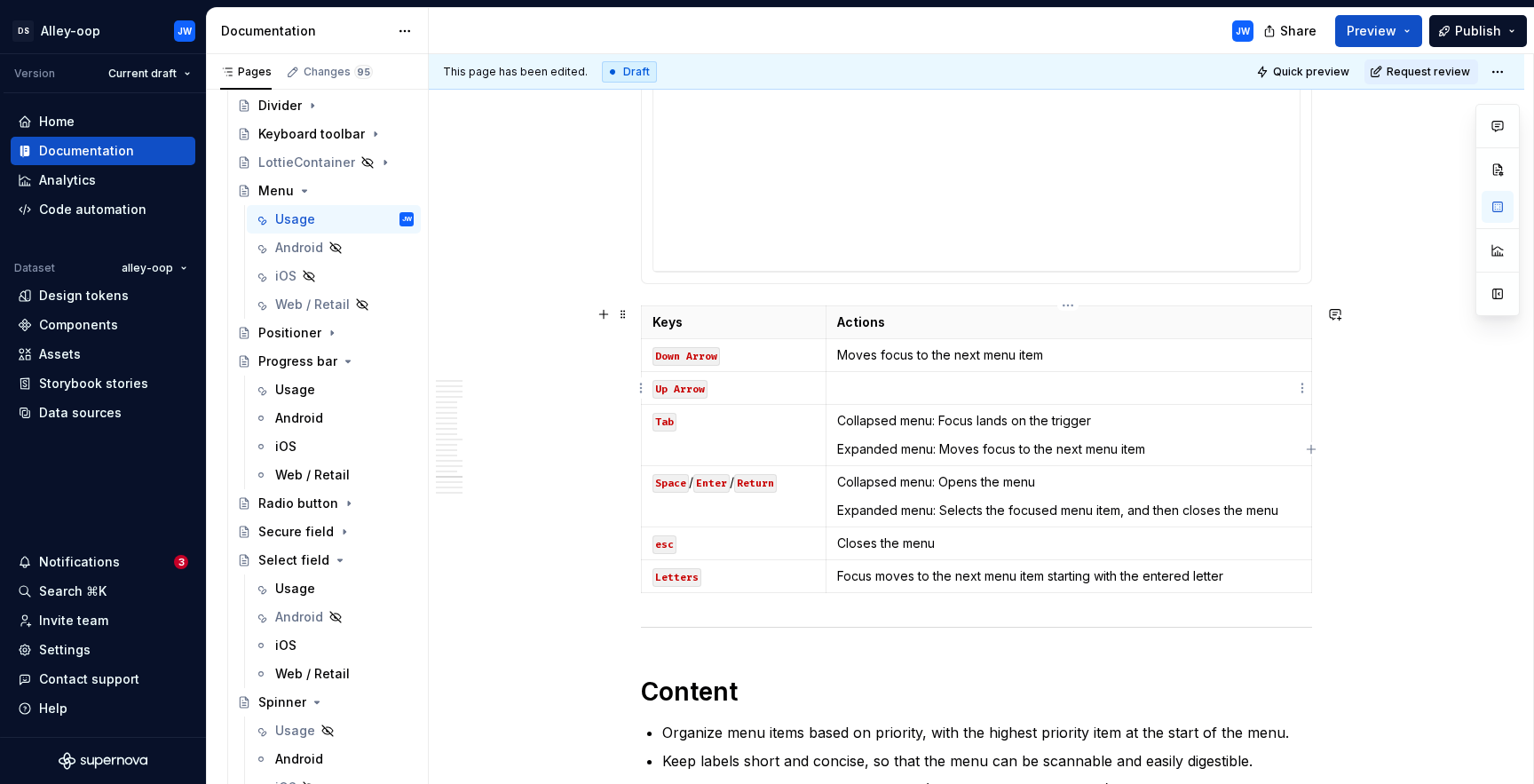
click at [886, 383] on p at bounding box center [1069, 387] width 463 height 18
click at [956, 389] on p "Moves focus to the next menu item" at bounding box center [1069, 387] width 463 height 18
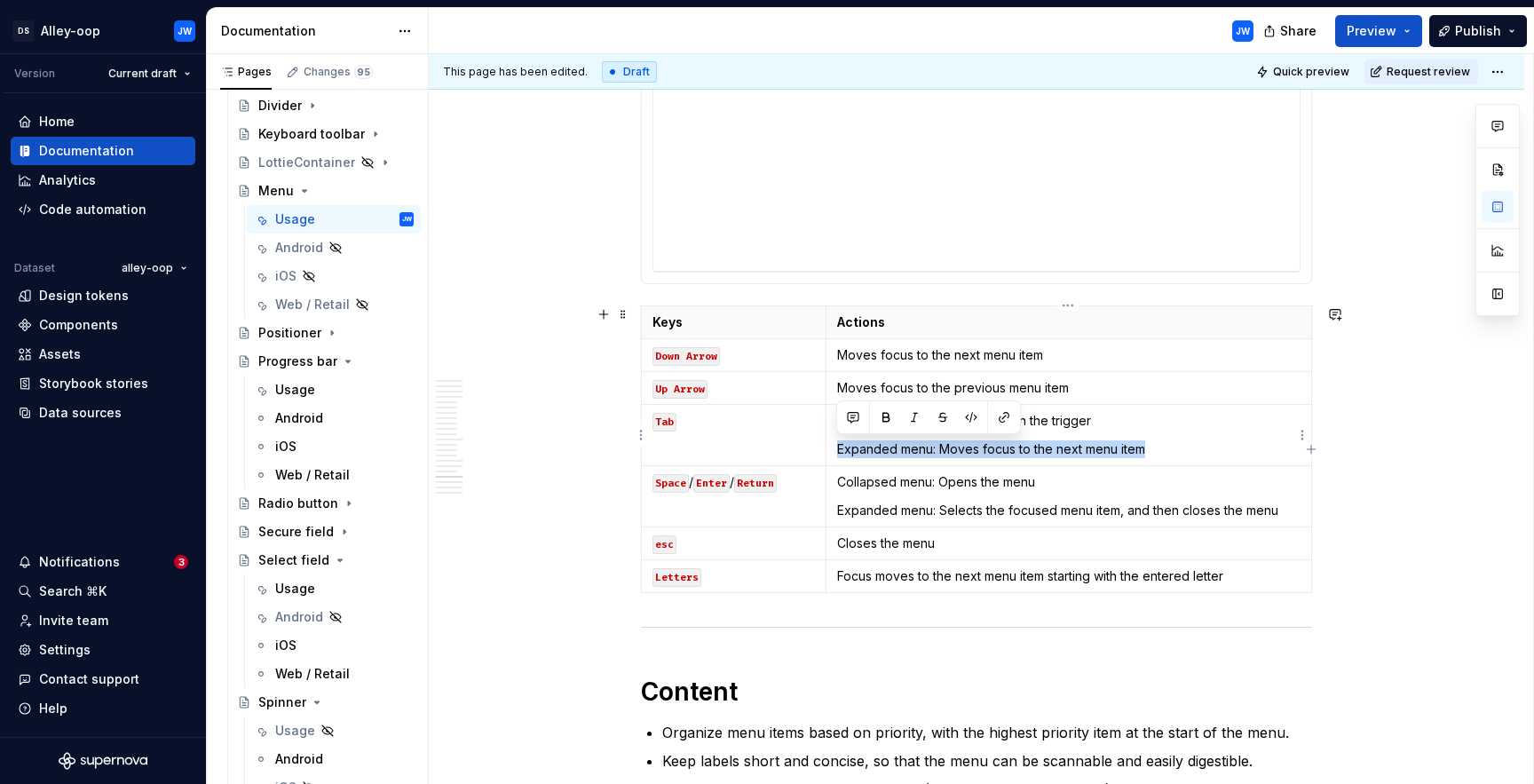
drag, startPoint x: 1174, startPoint y: 449, endPoint x: 836, endPoint y: 442, distance: 338.1
click at [837, 442] on p "Expanded menu: Moves focus to the next menu item" at bounding box center [1069, 449] width 463 height 18
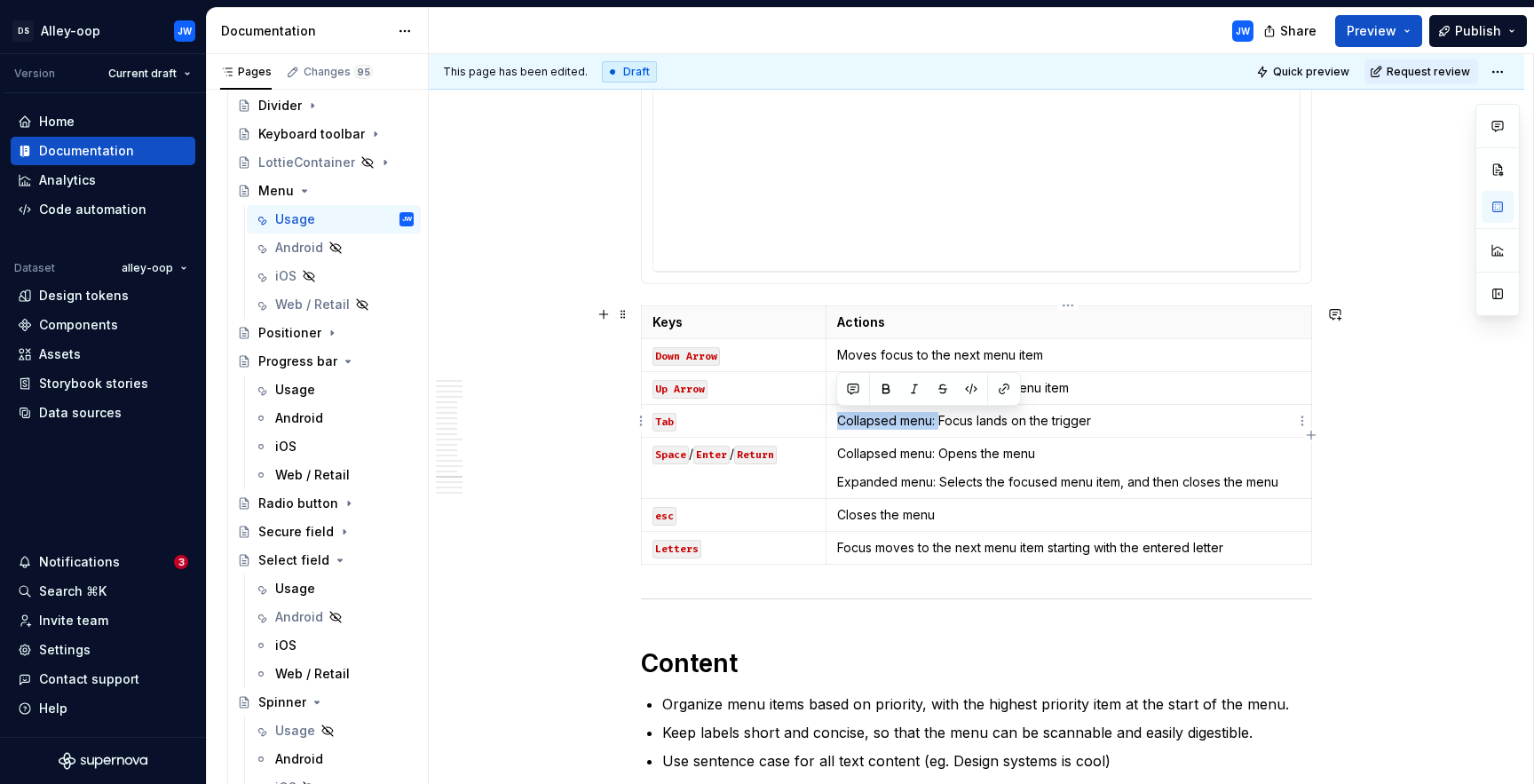
drag, startPoint x: 939, startPoint y: 421, endPoint x: 833, endPoint y: 417, distance: 106.1
click at [833, 417] on td "Collapsed menu: Focus lands on the trigger" at bounding box center [1069, 420] width 486 height 32
click at [1092, 422] on p "Focus lands on the trigger" at bounding box center [1069, 420] width 463 height 18
click at [977, 418] on p "Focus lands on the trigger" at bounding box center [1069, 420] width 463 height 18
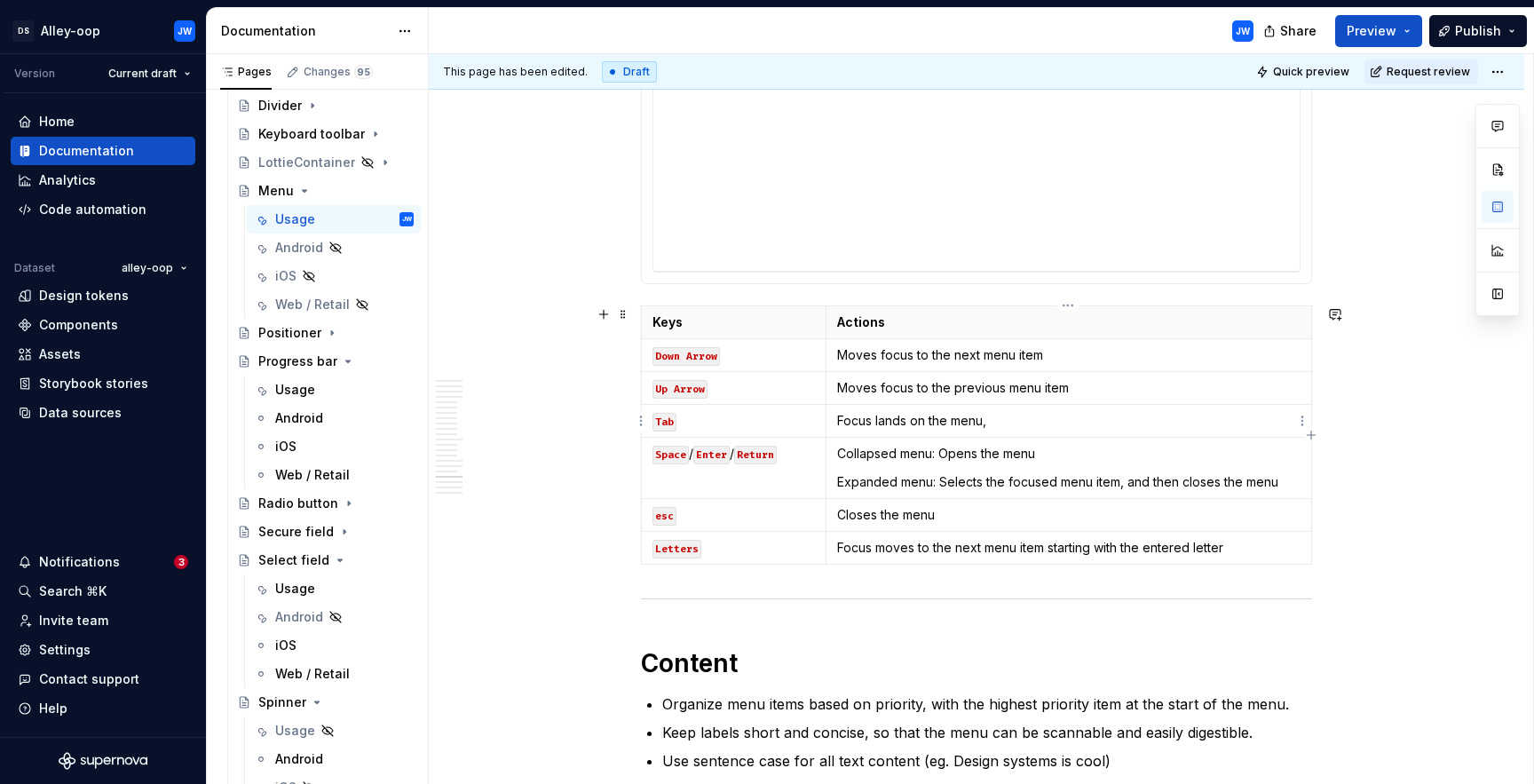
click at [1020, 427] on p "Focus lands on the menu," at bounding box center [1069, 420] width 463 height 18
drag, startPoint x: 930, startPoint y: 406, endPoint x: 865, endPoint y: 411, distance: 65.2
click at [865, 411] on td "Focus lands on the menu," at bounding box center [1069, 420] width 486 height 32
click at [1173, 556] on p "Focus moves to the next menu item starting with the entered letter" at bounding box center [1069, 547] width 463 height 18
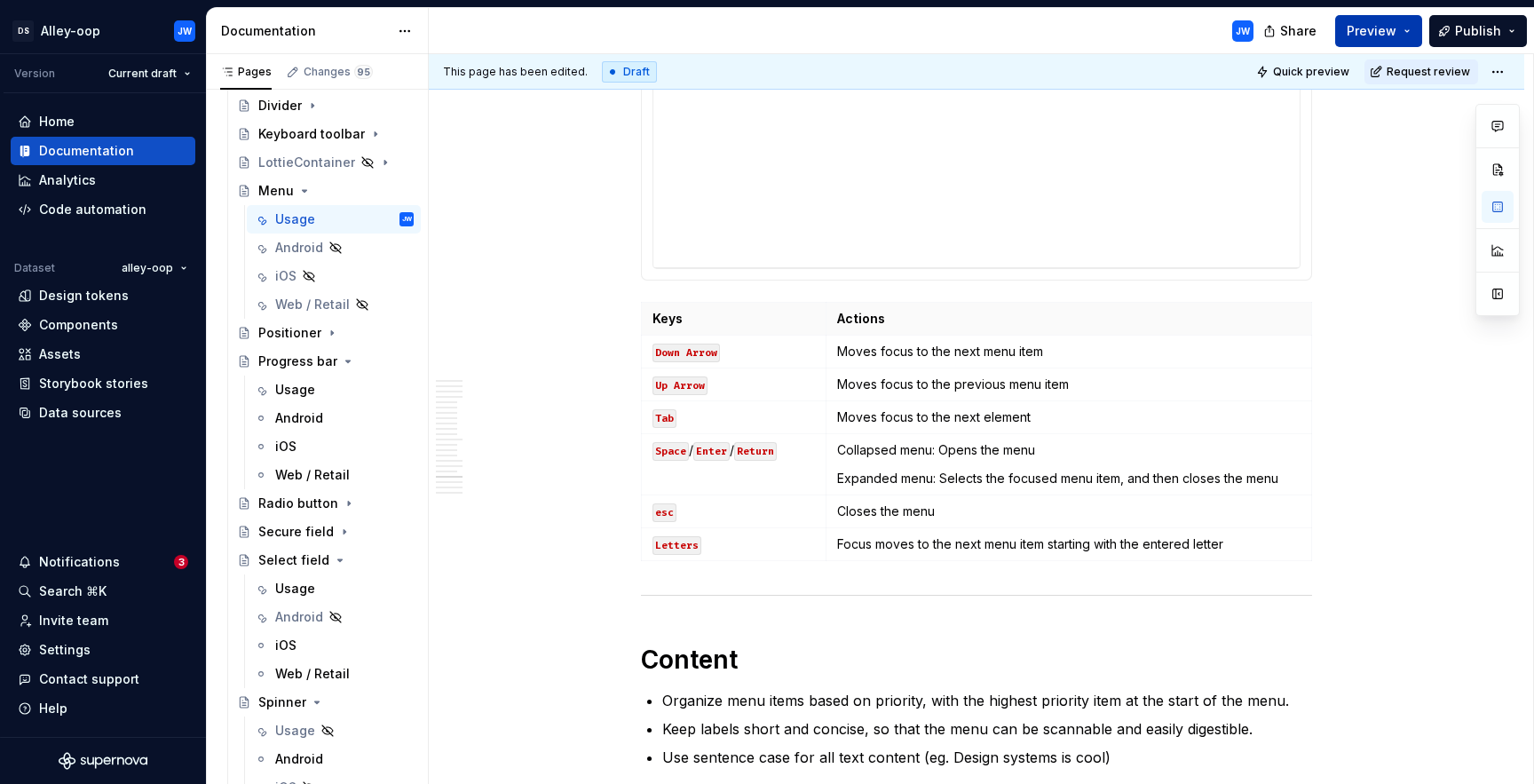
click at [1359, 25] on span "Preview" at bounding box center [1372, 31] width 50 height 18
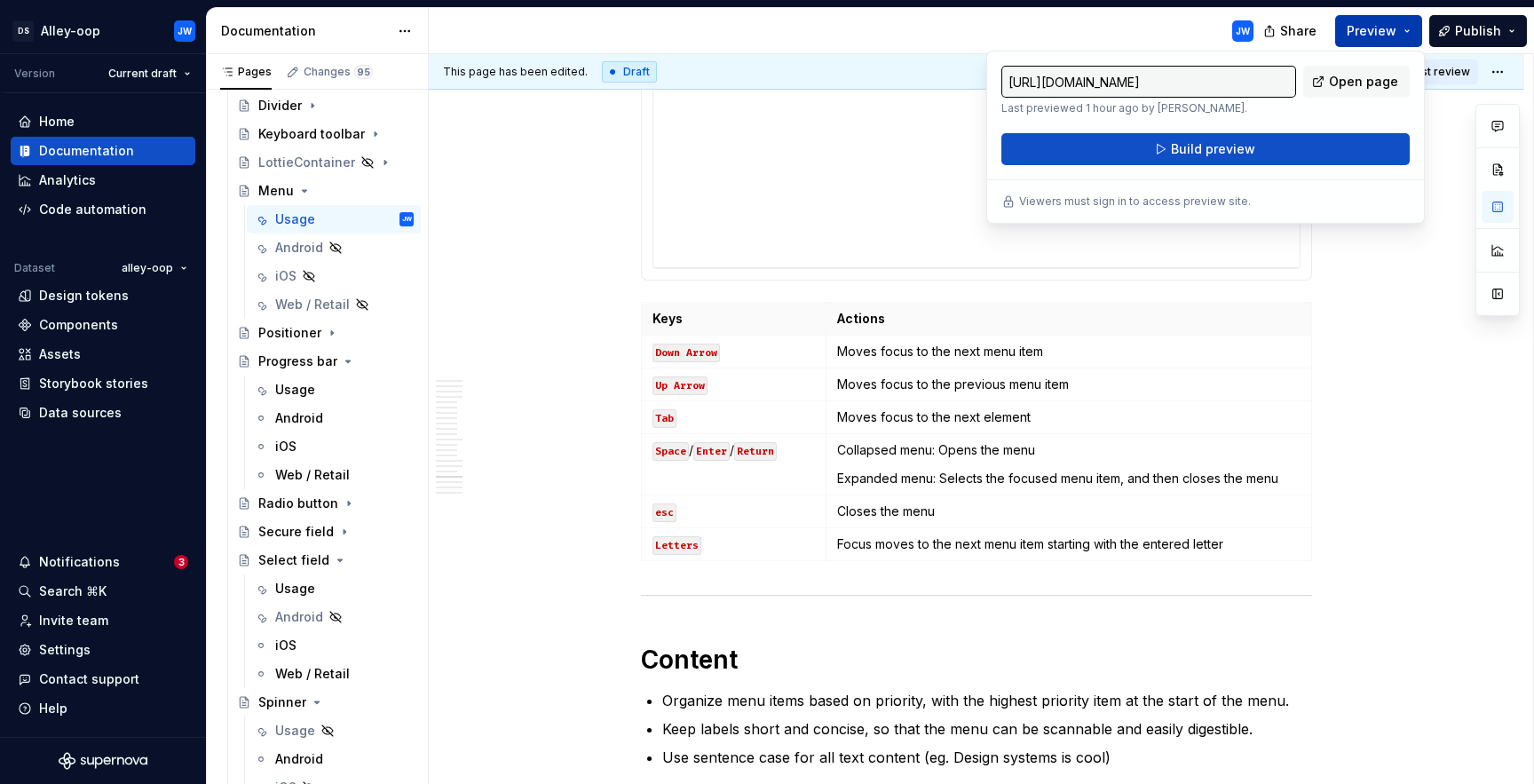
click at [1359, 25] on span "Preview" at bounding box center [1372, 31] width 50 height 18
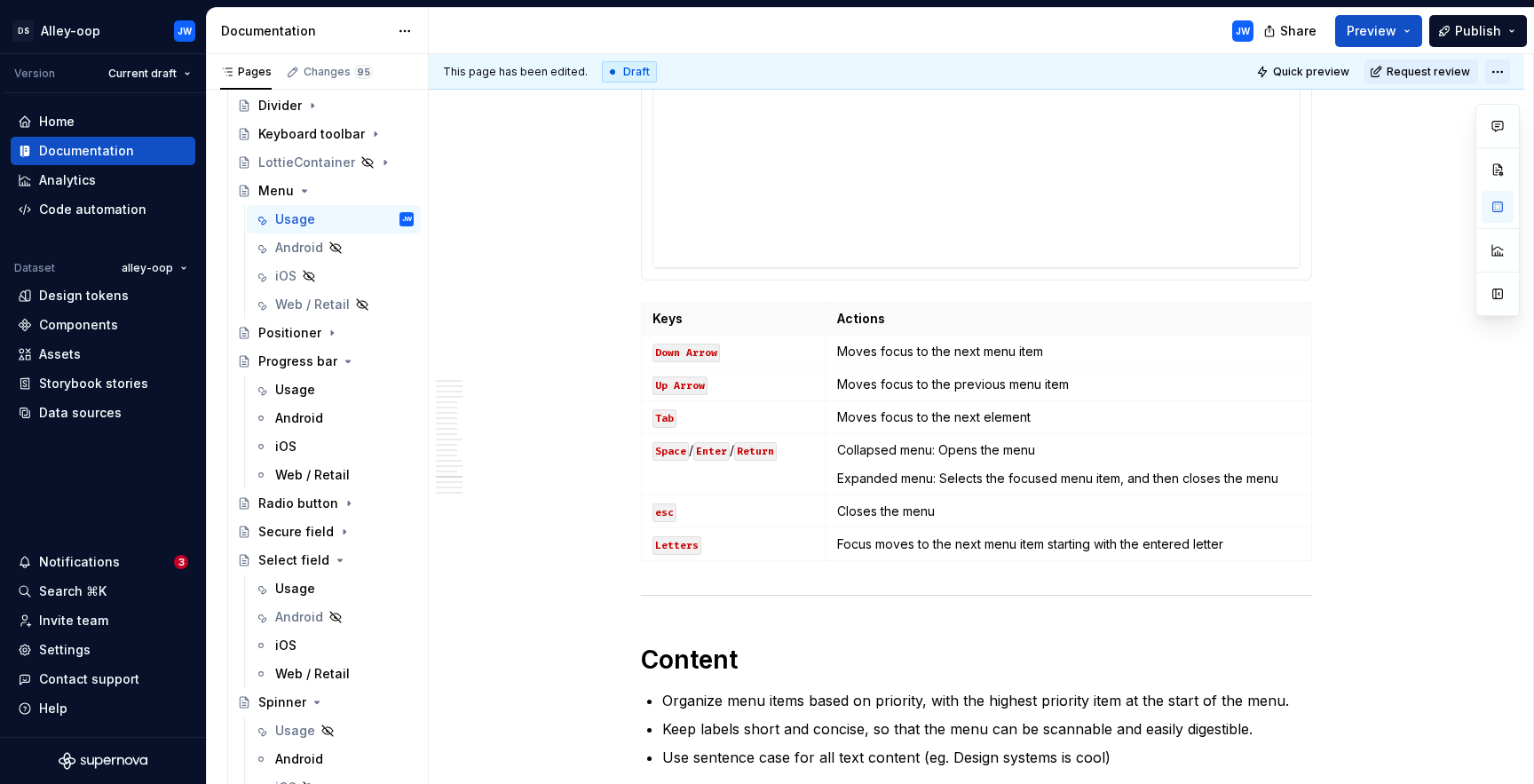
click at [1487, 74] on html "[PERSON_NAME]-oop JW Version Current draft Home Documentation Analytics Code au…" at bounding box center [767, 392] width 1534 height 784
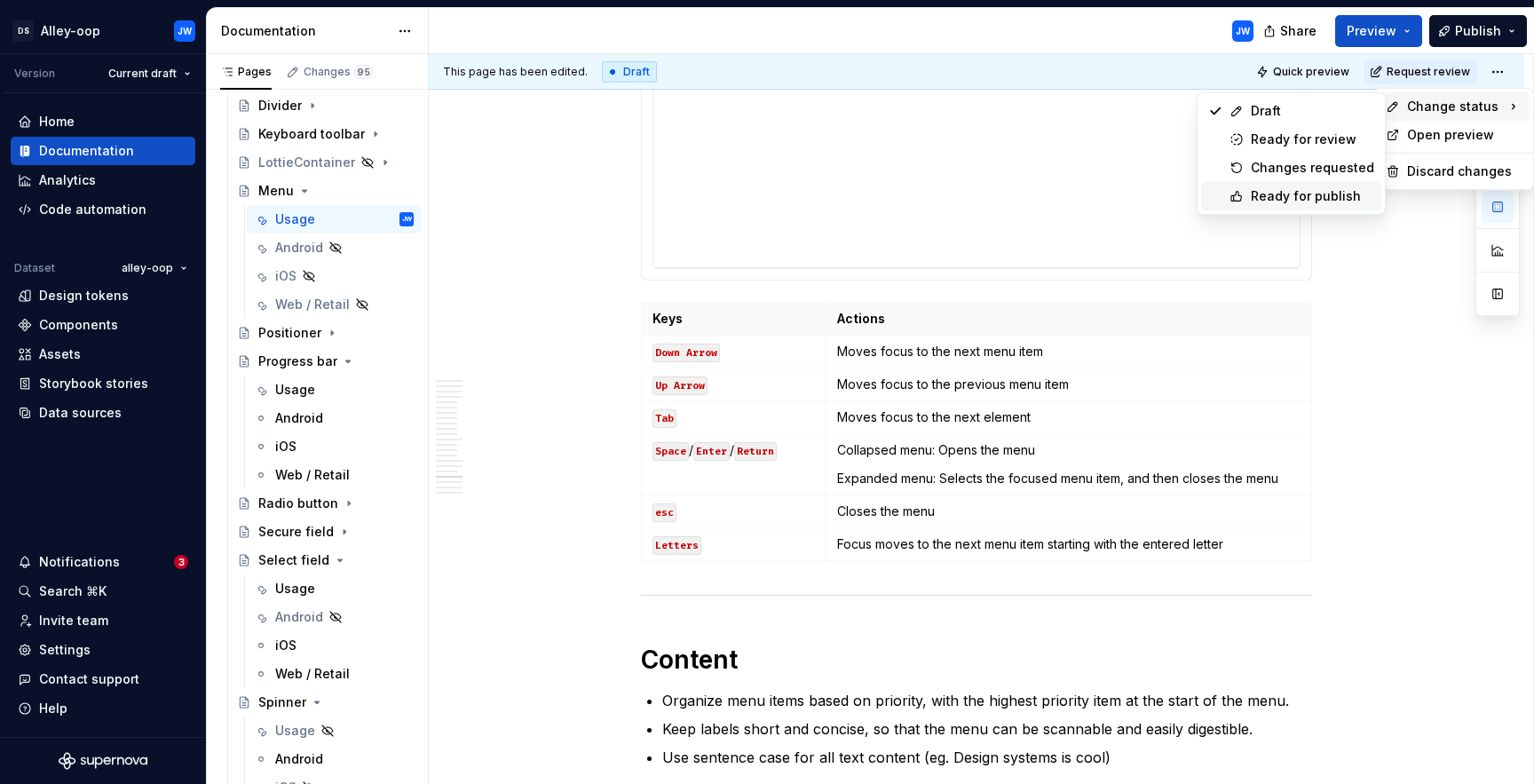
click at [1286, 196] on div "Ready for publish" at bounding box center [1312, 196] width 123 height 18
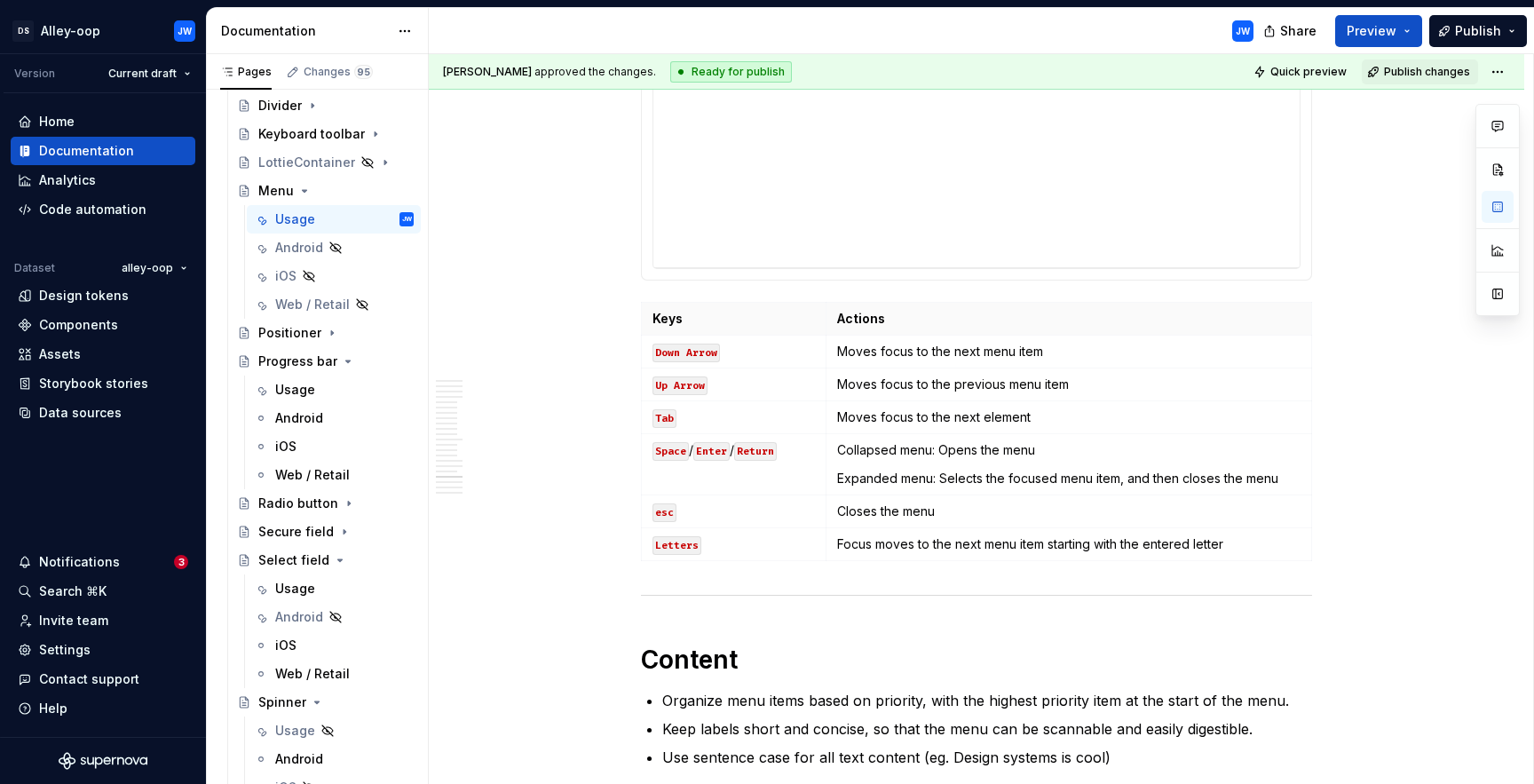
scroll to position [7432, 0]
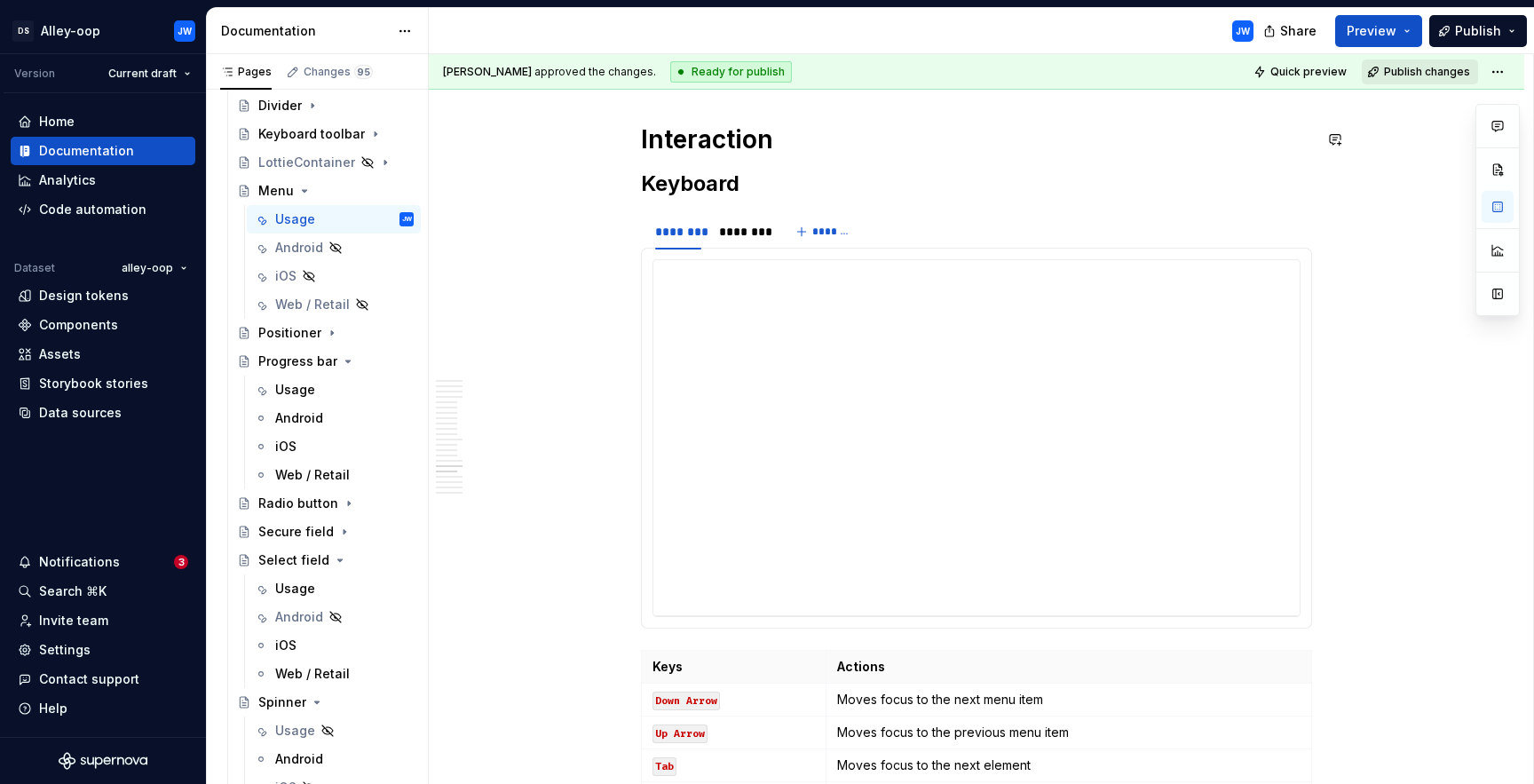
click at [1426, 77] on span "Publish changes" at bounding box center [1426, 71] width 86 height 14
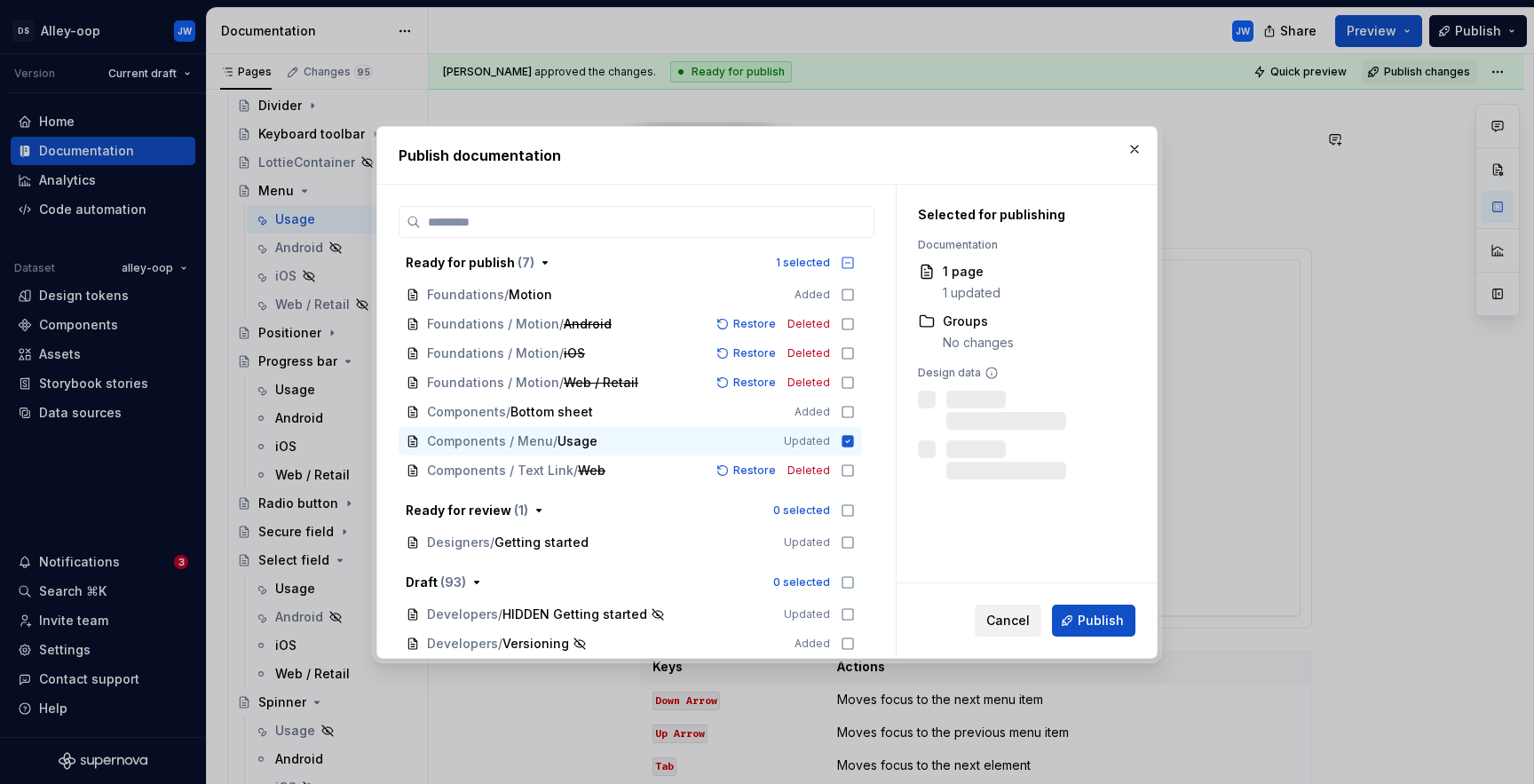
click at [1011, 622] on span "Cancel" at bounding box center [1008, 620] width 44 height 18
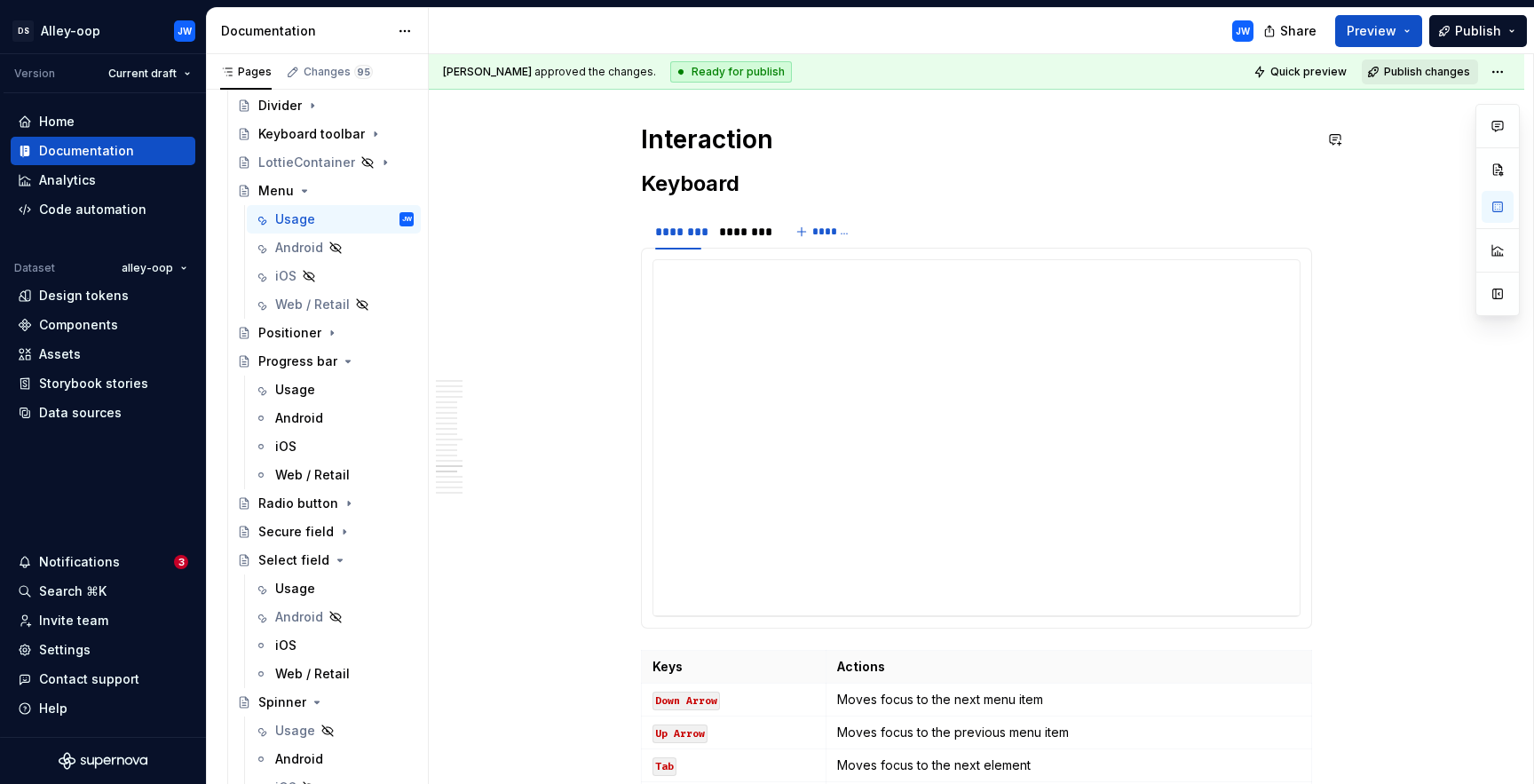
click at [1448, 72] on span "Publish changes" at bounding box center [1426, 71] width 86 height 14
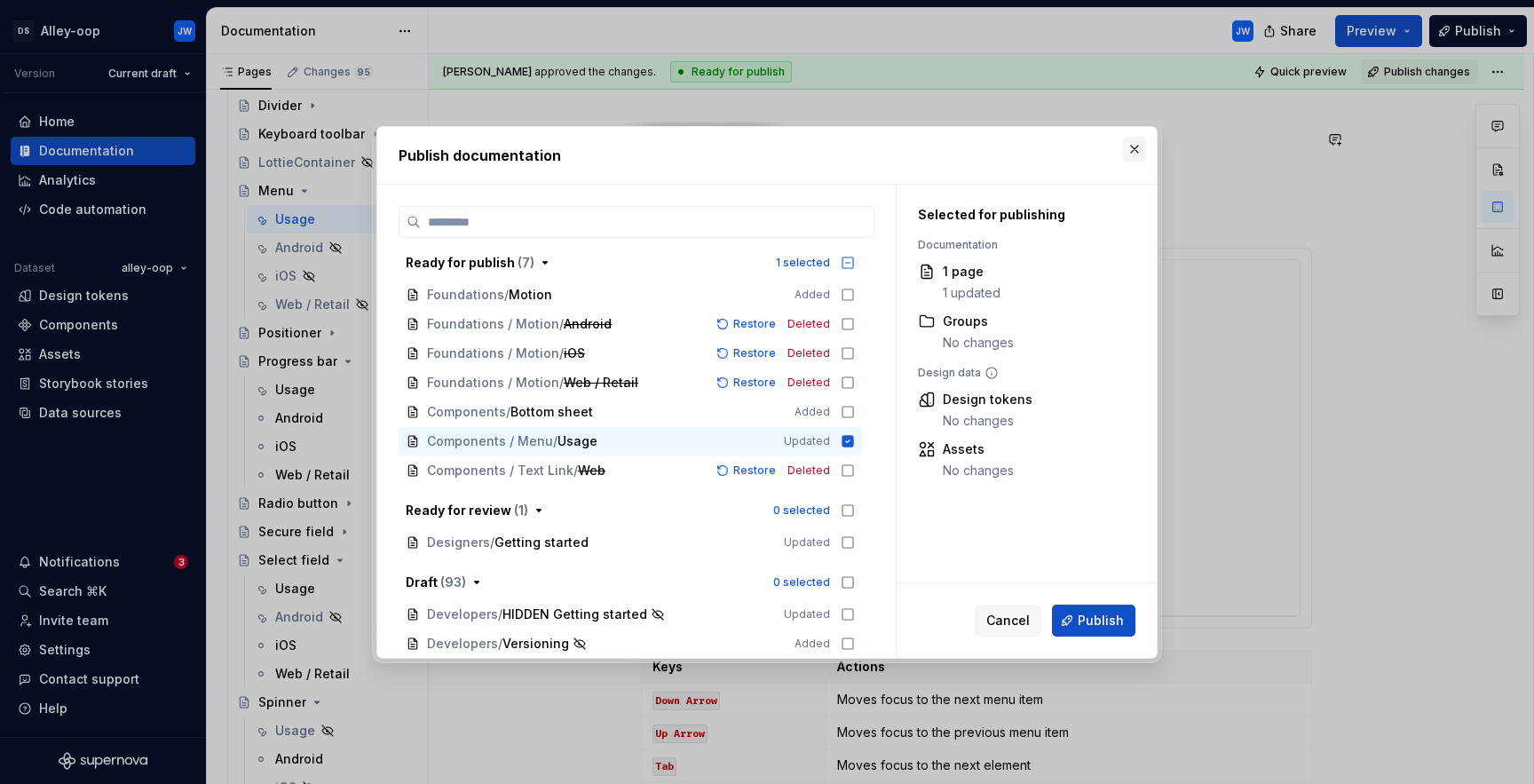
click at [1129, 140] on button "button" at bounding box center [1135, 149] width 25 height 25
type textarea "*"
